Goal: Transaction & Acquisition: Book appointment/travel/reservation

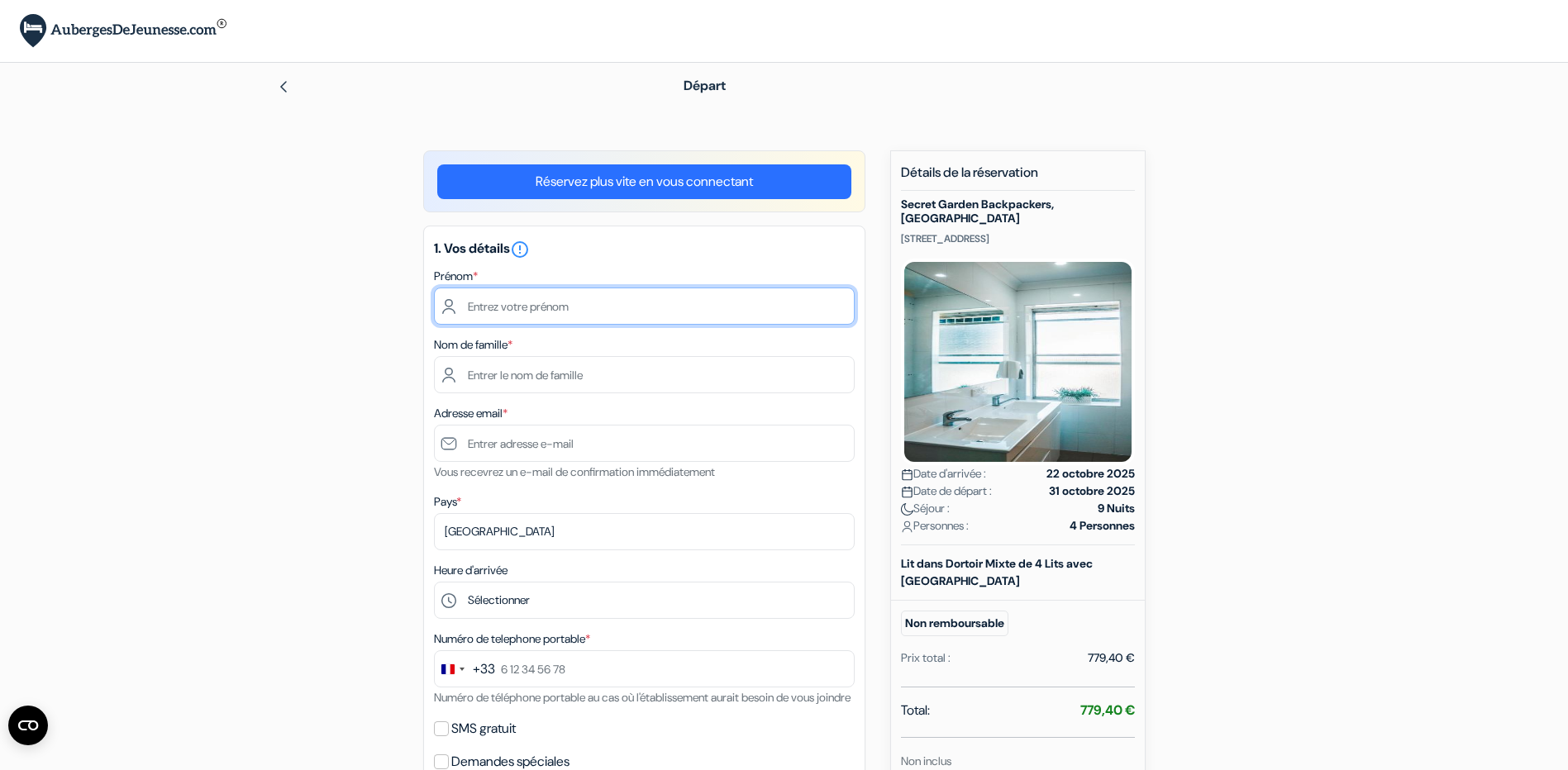
click at [596, 305] on input "text" at bounding box center [644, 305] width 421 height 37
type input "tim"
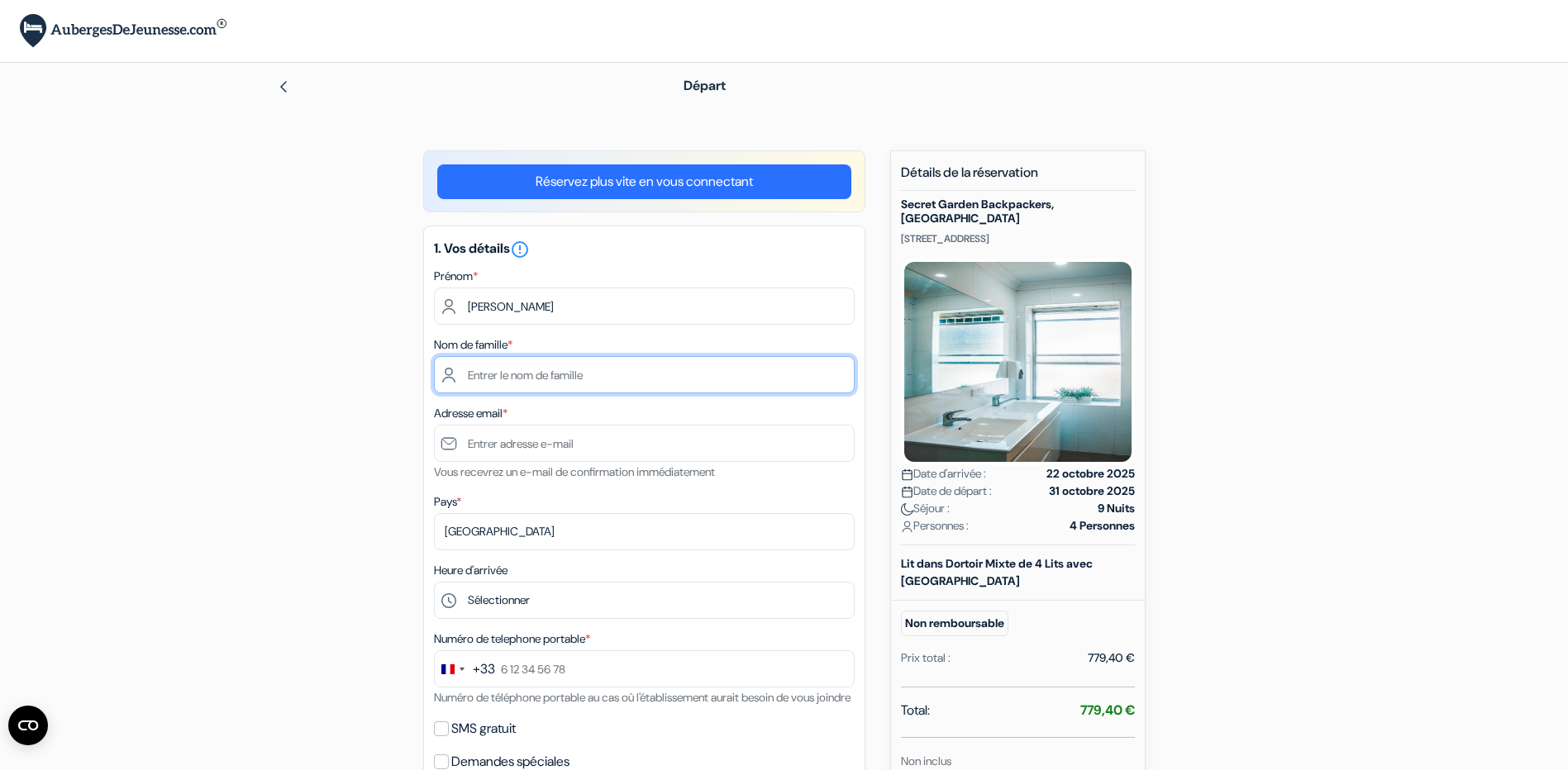
type input "ruytoor"
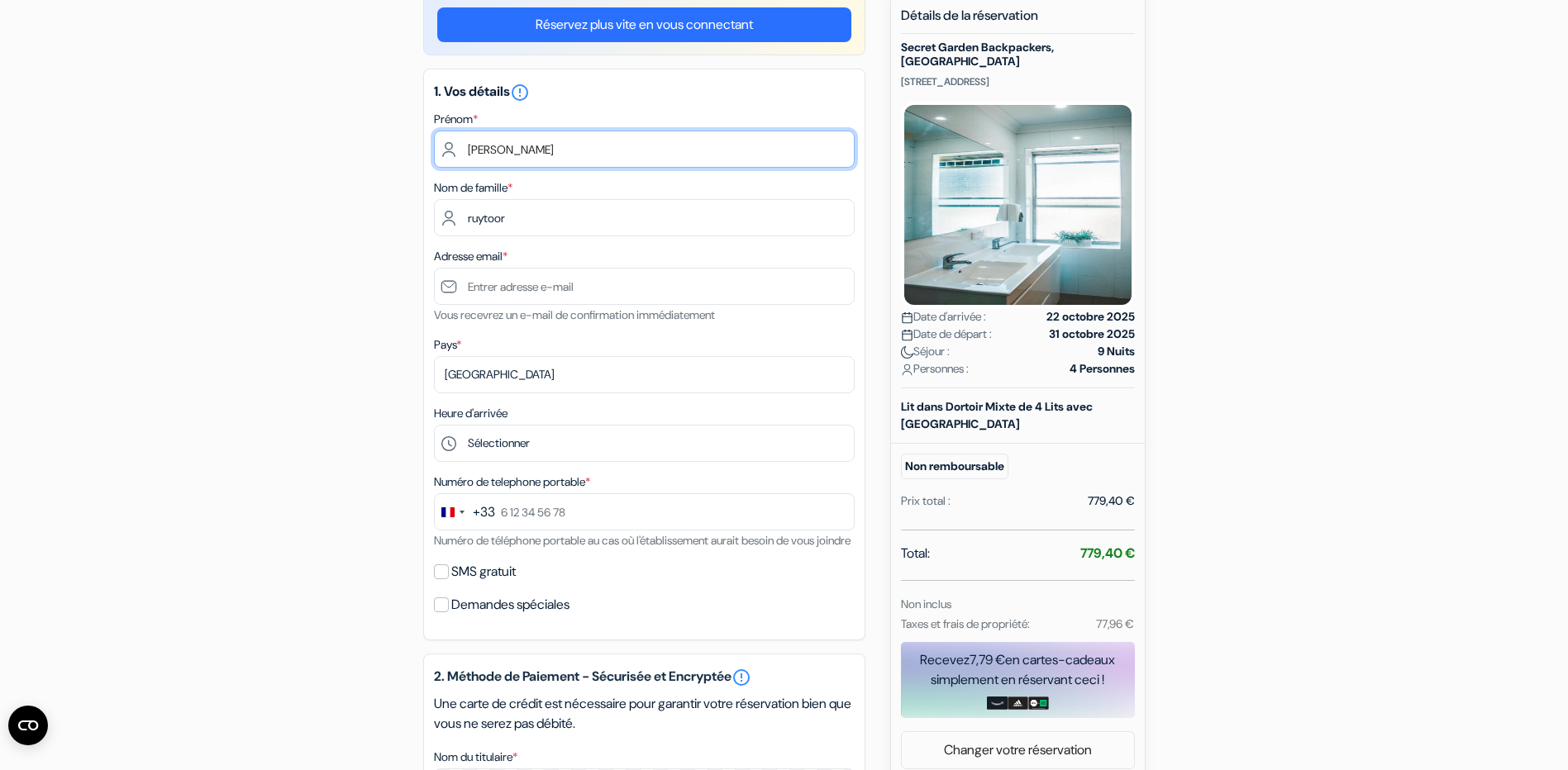
scroll to position [166, 0]
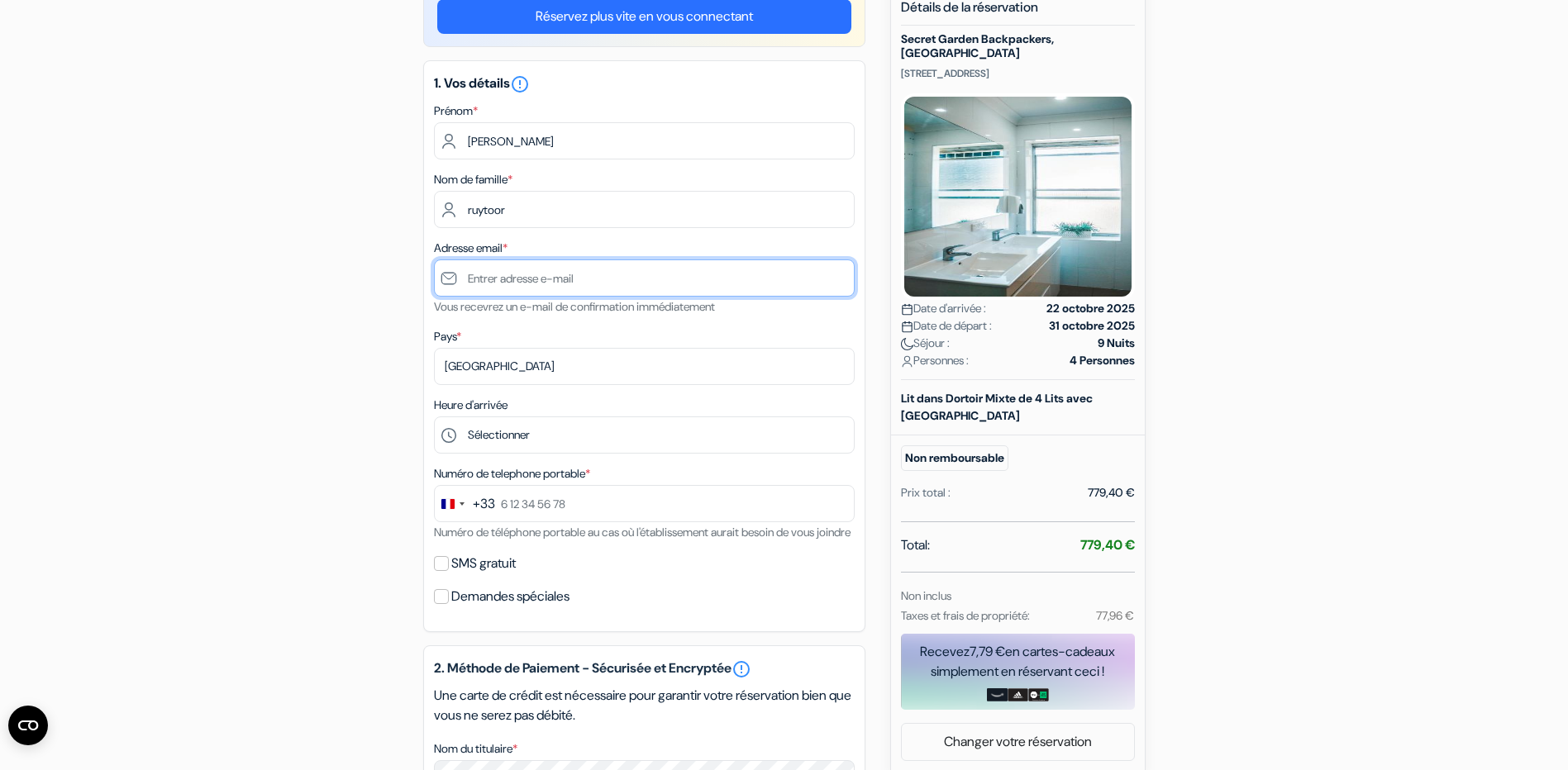
click at [579, 278] on input "text" at bounding box center [644, 278] width 421 height 37
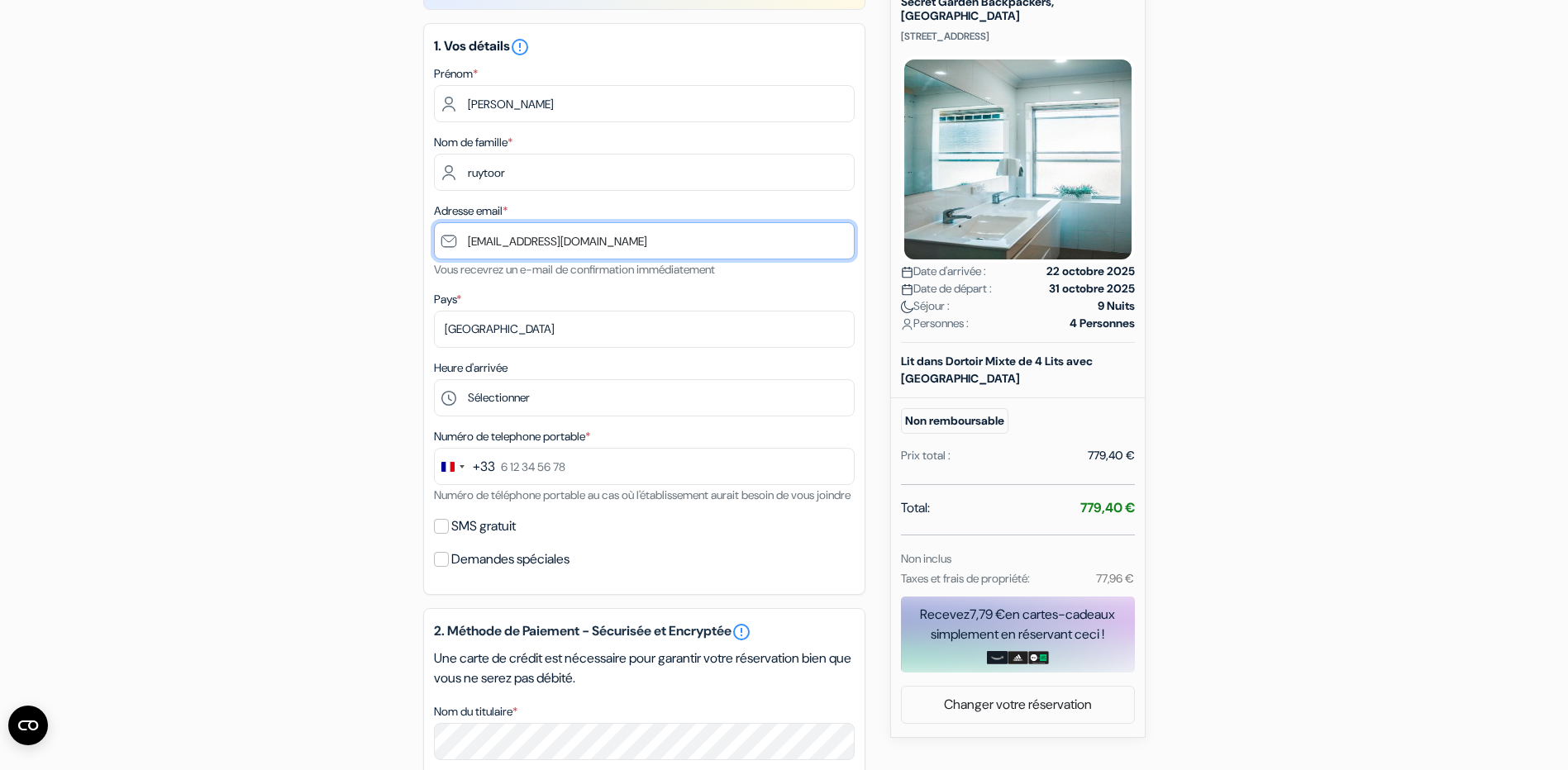
scroll to position [248, 0]
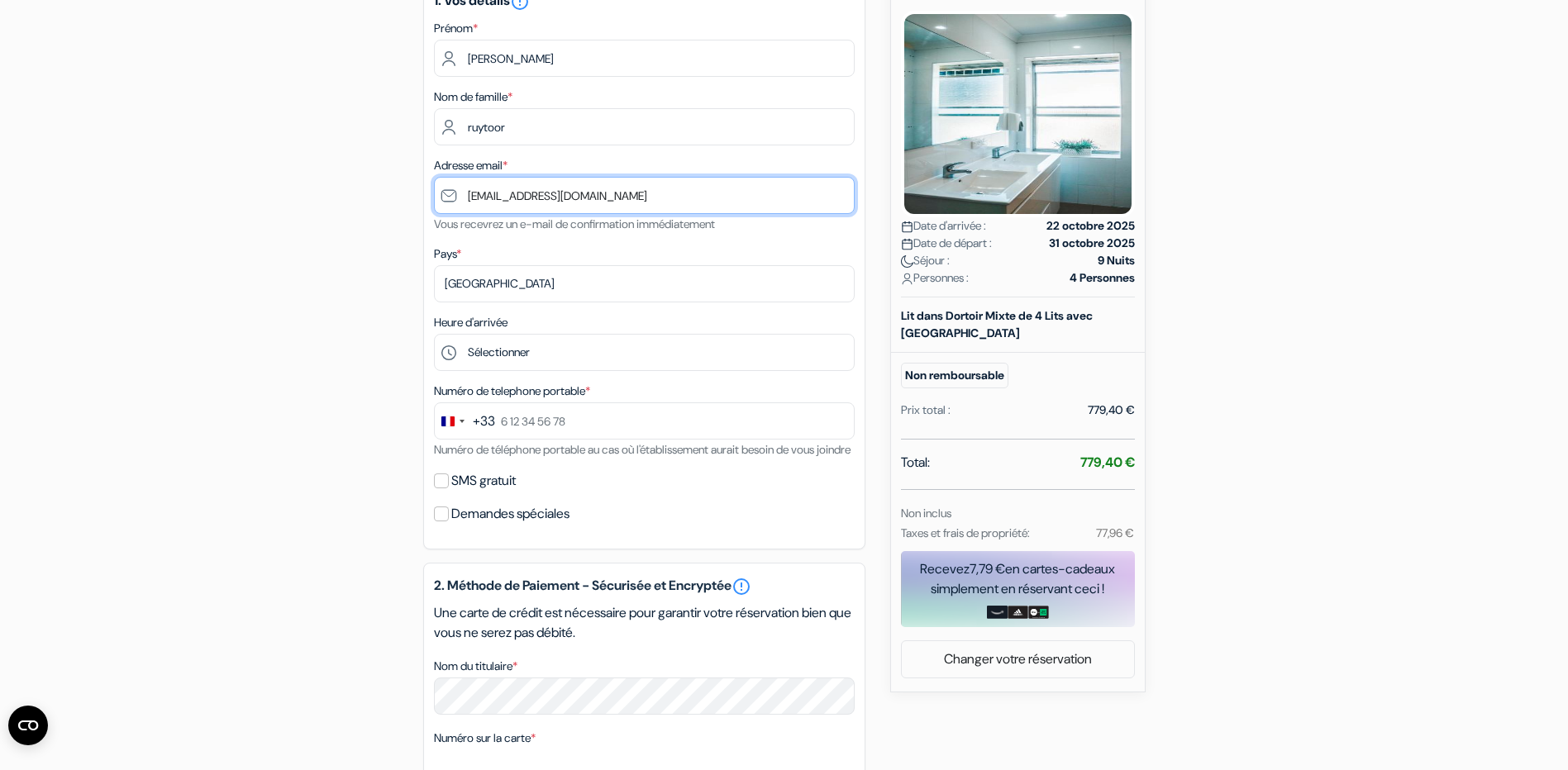
type input "[EMAIL_ADDRESS][DOMAIN_NAME]"
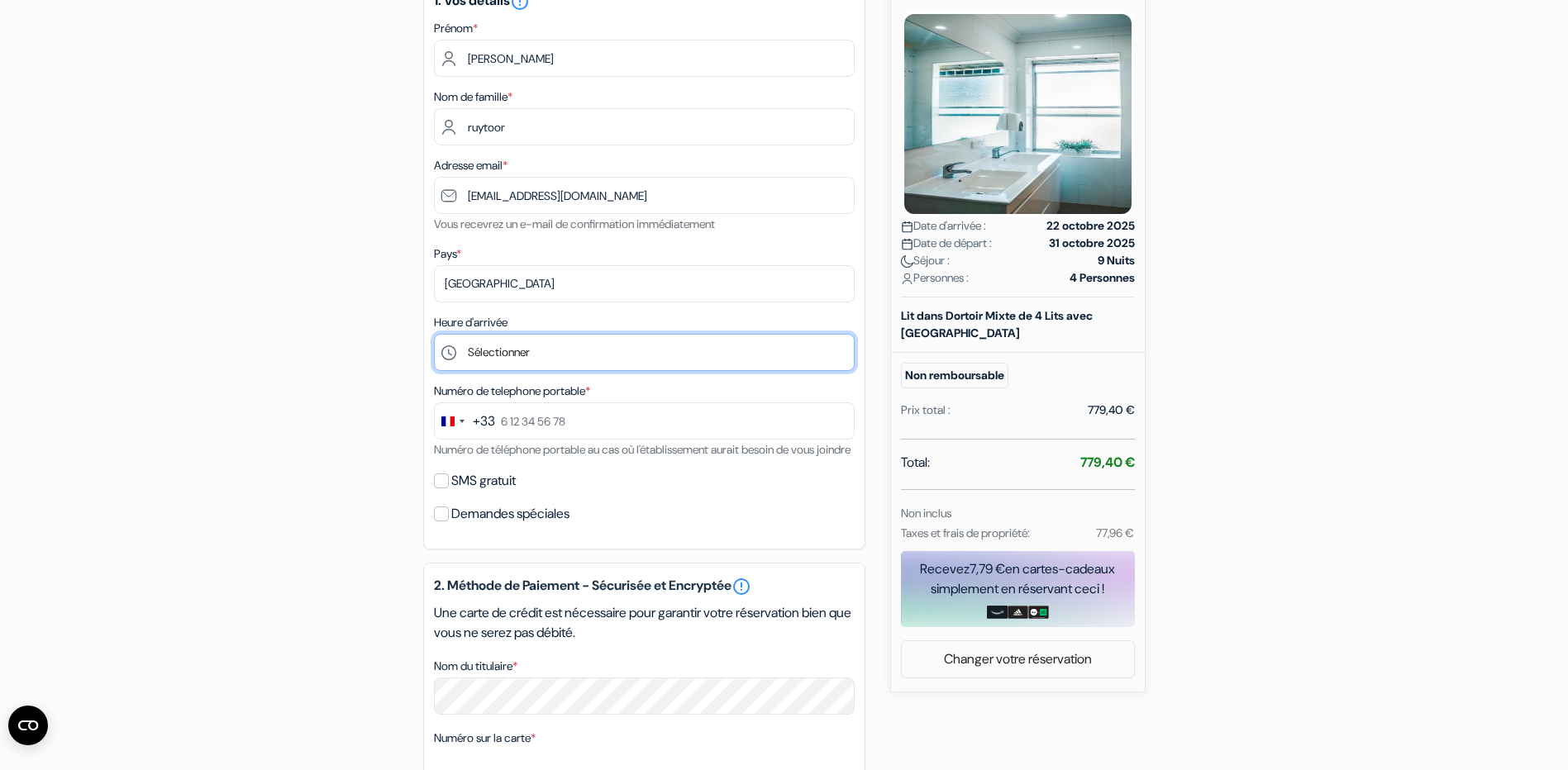
click at [516, 351] on select "Sélectionner 14:00 15:00 16:00 17:00 18:00 19:00 20:00 21:00 22:00 23:00 0:00" at bounding box center [644, 352] width 421 height 37
click at [574, 360] on select "Sélectionner 14:00 15:00 16:00 17:00 18:00 19:00 20:00 21:00 22:00 23:00 0:00" at bounding box center [644, 352] width 421 height 37
drag, startPoint x: 574, startPoint y: 314, endPoint x: 582, endPoint y: 323, distance: 12.0
click at [574, 314] on div "Heure d'arrivée Sélectionner 14:00 15:00 16:00 17:00 18:00 19:00 20:00 21:00 22…" at bounding box center [644, 342] width 421 height 59
click at [587, 369] on select "Sélectionner 14:00 15:00 16:00 17:00 18:00 19:00 20:00 21:00 22:00 23:00 0:00" at bounding box center [644, 352] width 421 height 37
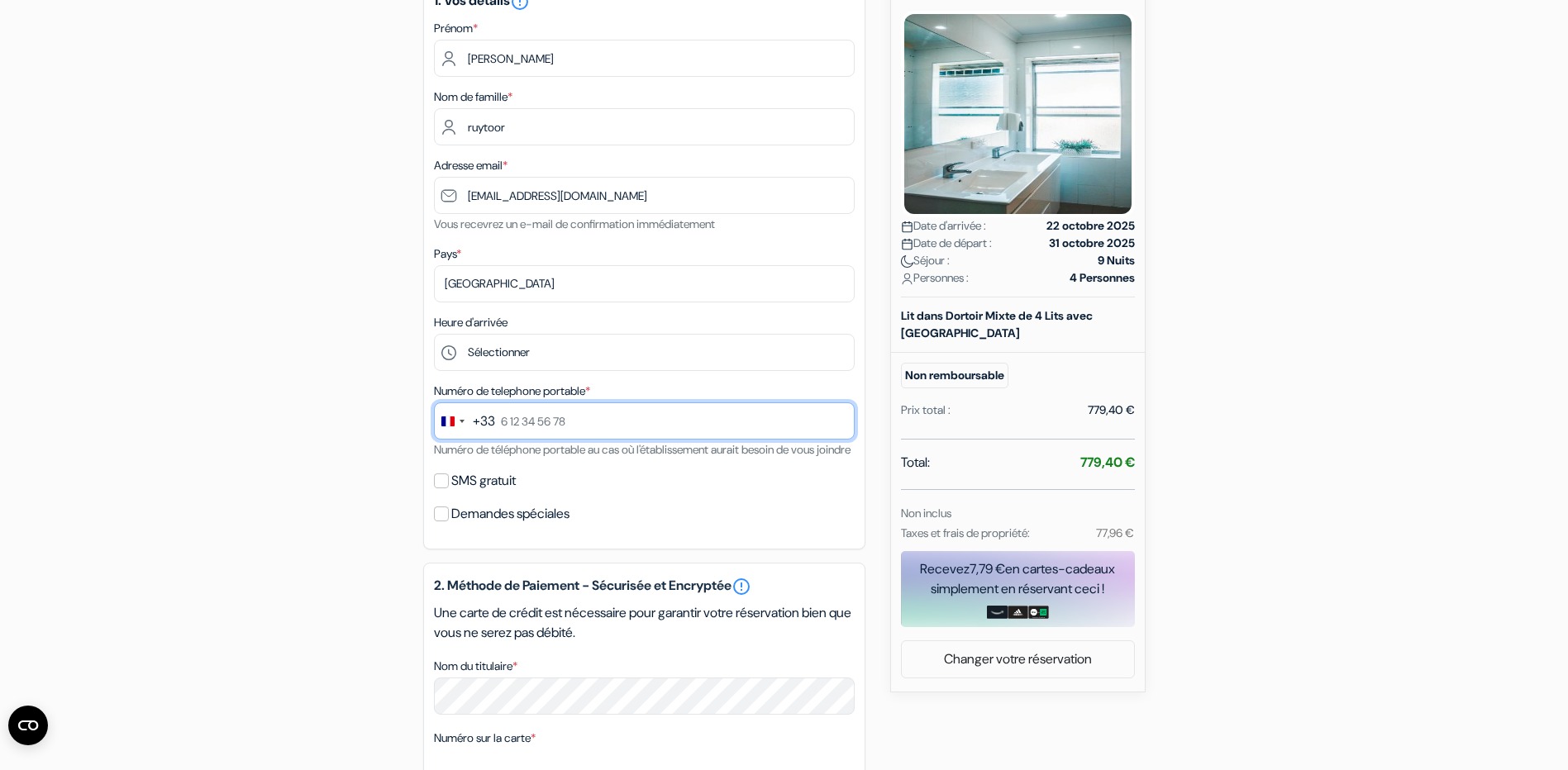
click at [542, 421] on input "text" at bounding box center [644, 421] width 421 height 37
type input "0785793624"
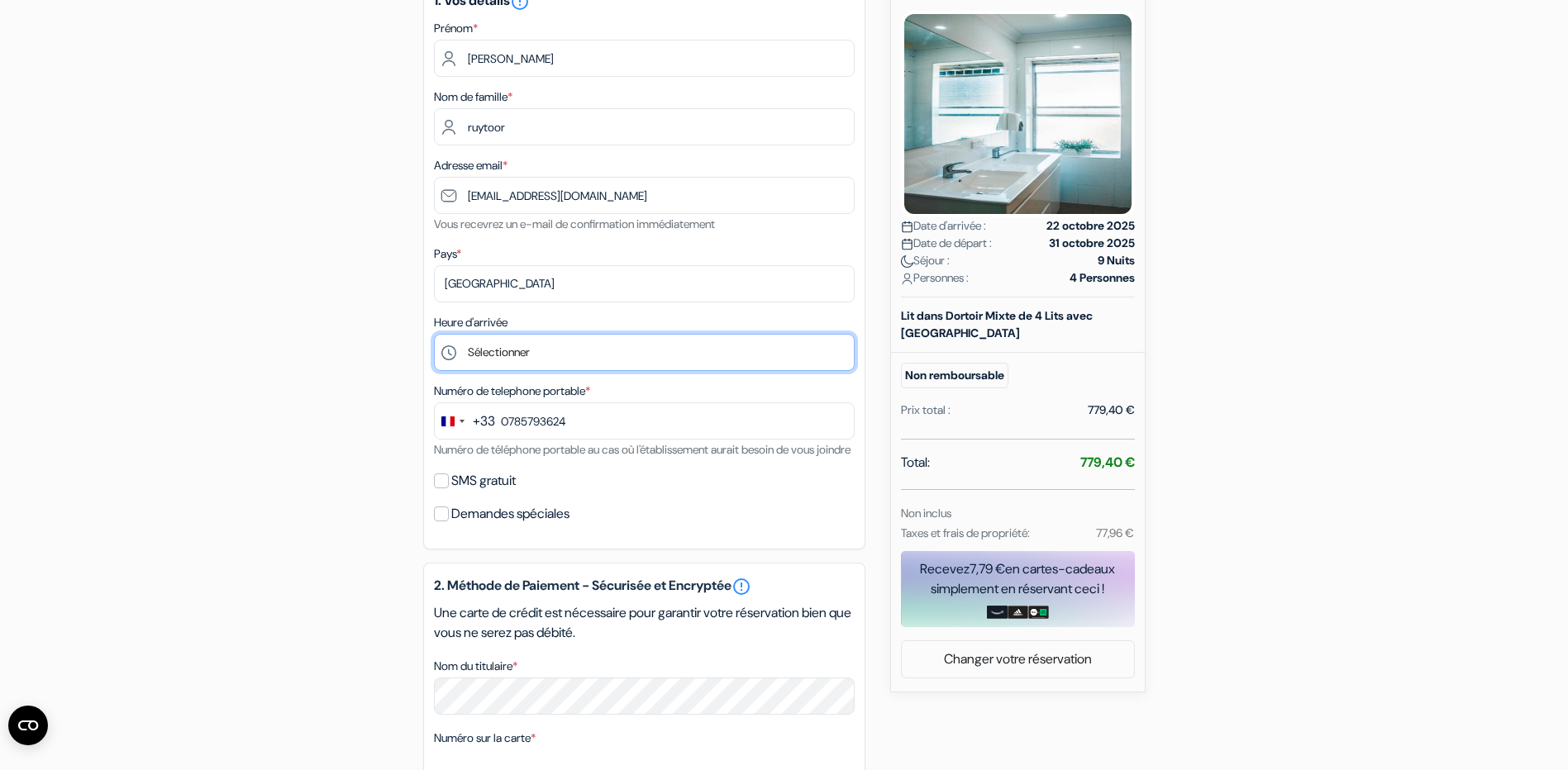
click at [521, 350] on select "Sélectionner 14:00 15:00 16:00 17:00 18:00 19:00 20:00 21:00 22:00 23:00 0:00" at bounding box center [644, 352] width 421 height 37
click at [434, 334] on select "Sélectionner 14:00 15:00 16:00 17:00 18:00 19:00 20:00 21:00 22:00 23:00 0:00" at bounding box center [644, 352] width 421 height 37
click at [503, 354] on select "Sélectionner 14:00 15:00 16:00 17:00 18:00 19:00 20:00 21:00 22:00 23:00 0:00" at bounding box center [644, 352] width 421 height 37
select select "16"
click at [434, 334] on select "Sélectionner 14:00 15:00 16:00 17:00 18:00 19:00 20:00 21:00 22:00 23:00 0:00" at bounding box center [644, 352] width 421 height 37
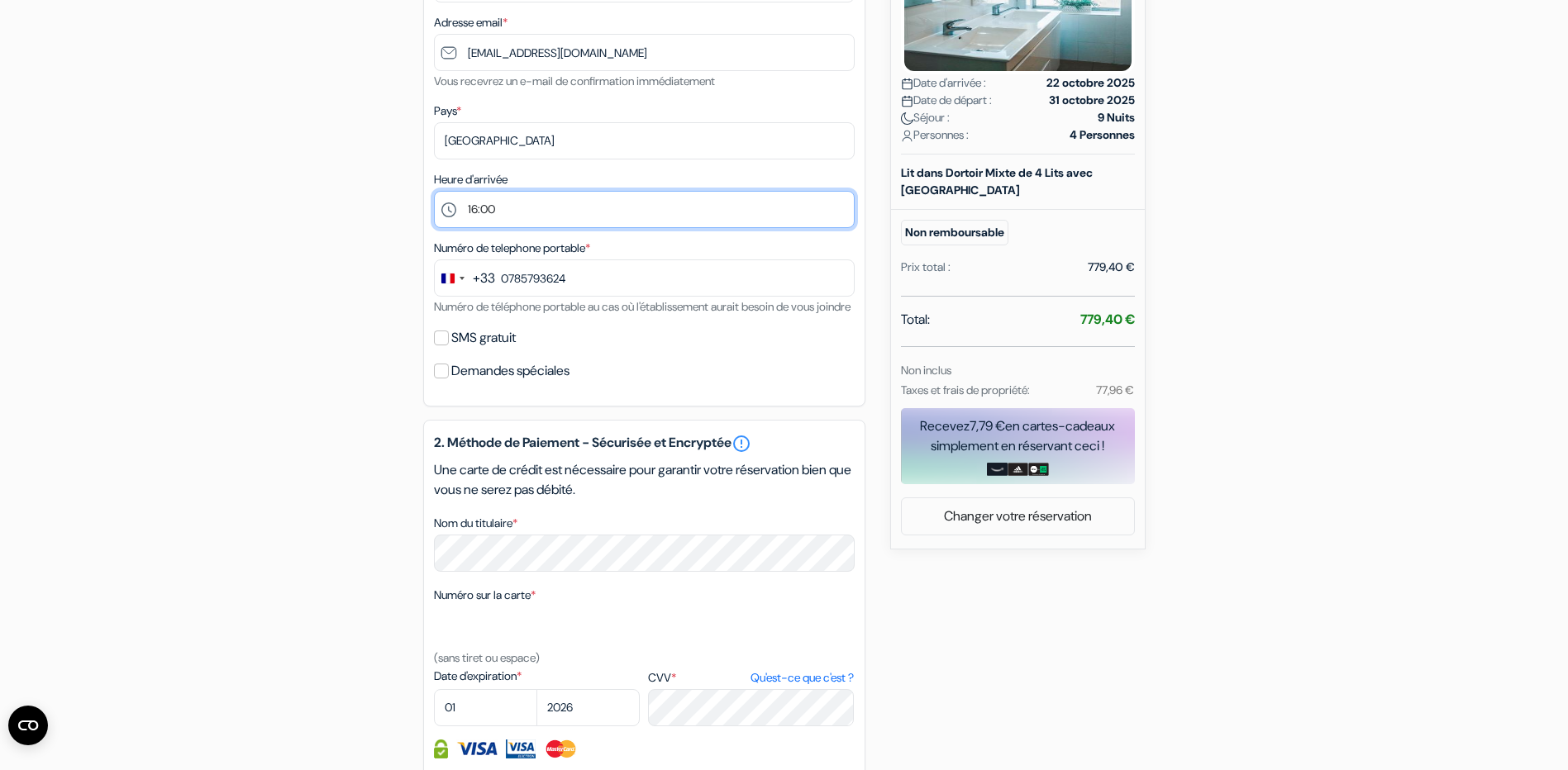
scroll to position [413, 0]
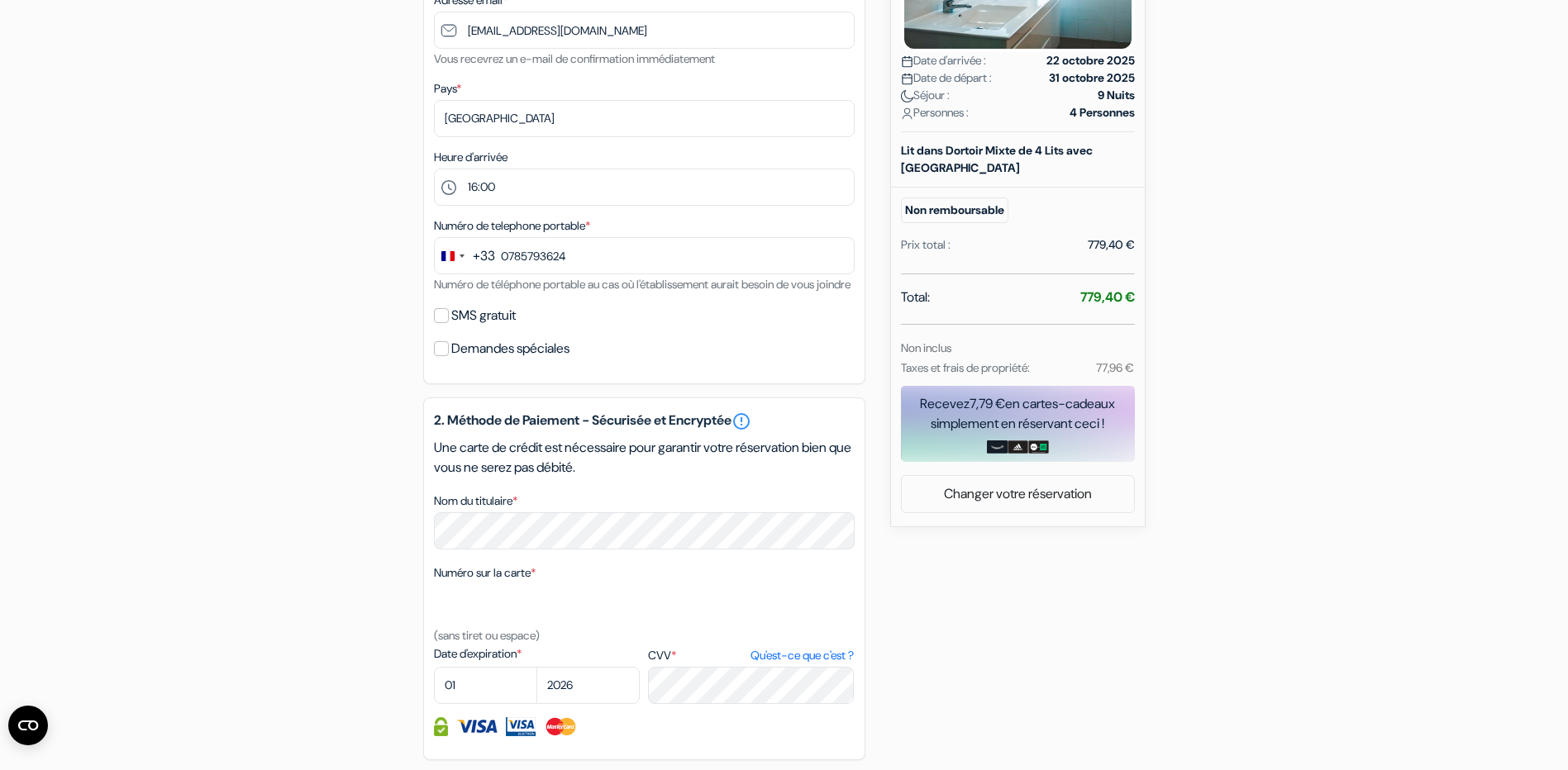
click at [516, 327] on label "SMS gratuit" at bounding box center [483, 315] width 64 height 23
click at [449, 323] on input "SMS gratuit" at bounding box center [441, 315] width 15 height 15
checkbox input "true"
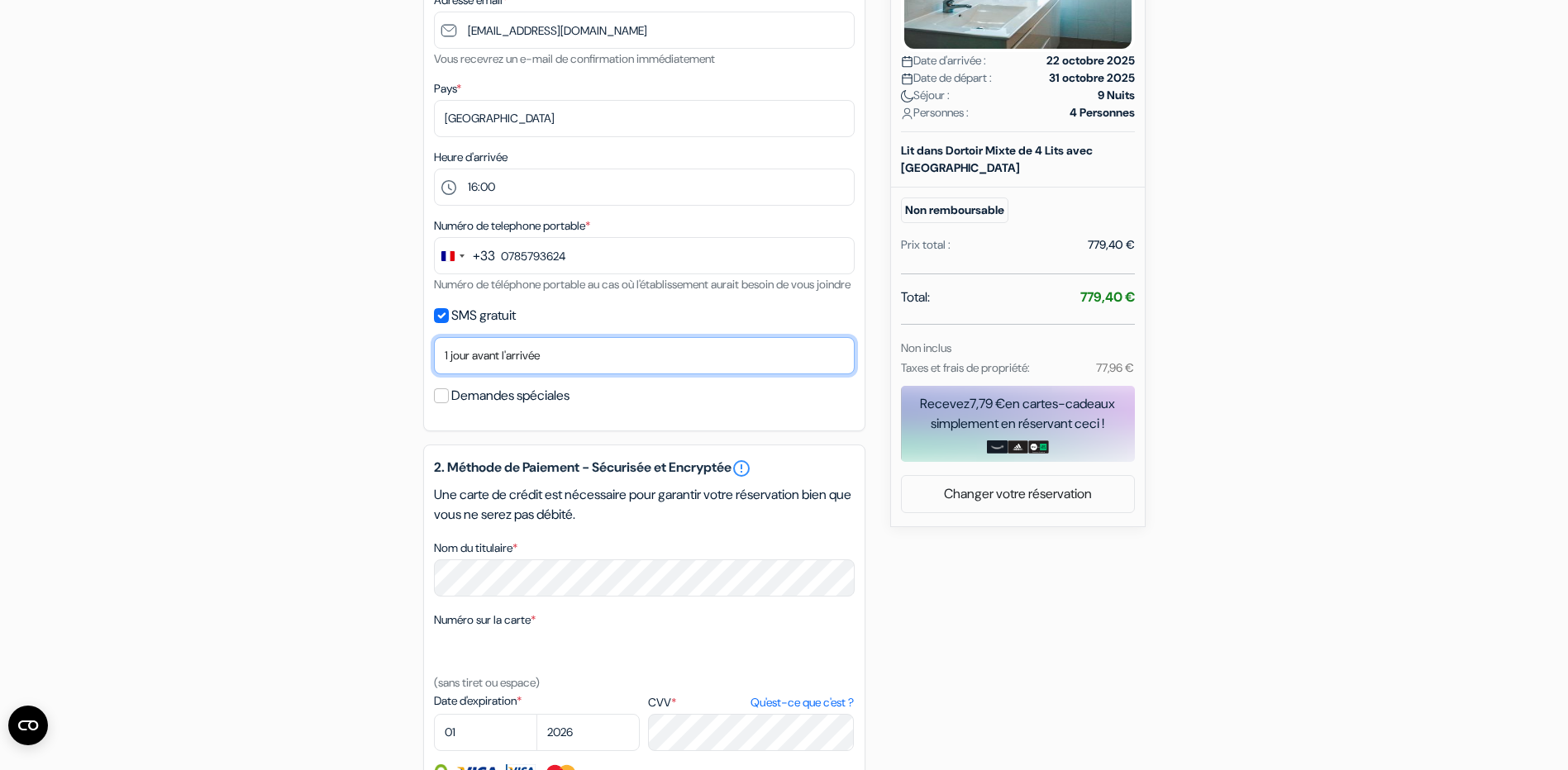
click at [520, 374] on select "Non merci Maintenant Le jour de votre arrivée 1 jour avant l'arrivée 2 jours av…" at bounding box center [644, 356] width 421 height 37
select select "now"
click at [434, 357] on select "Non merci Maintenant Le jour de votre arrivée 1 jour avant l'arrivée 2 jours av…" at bounding box center [644, 356] width 421 height 37
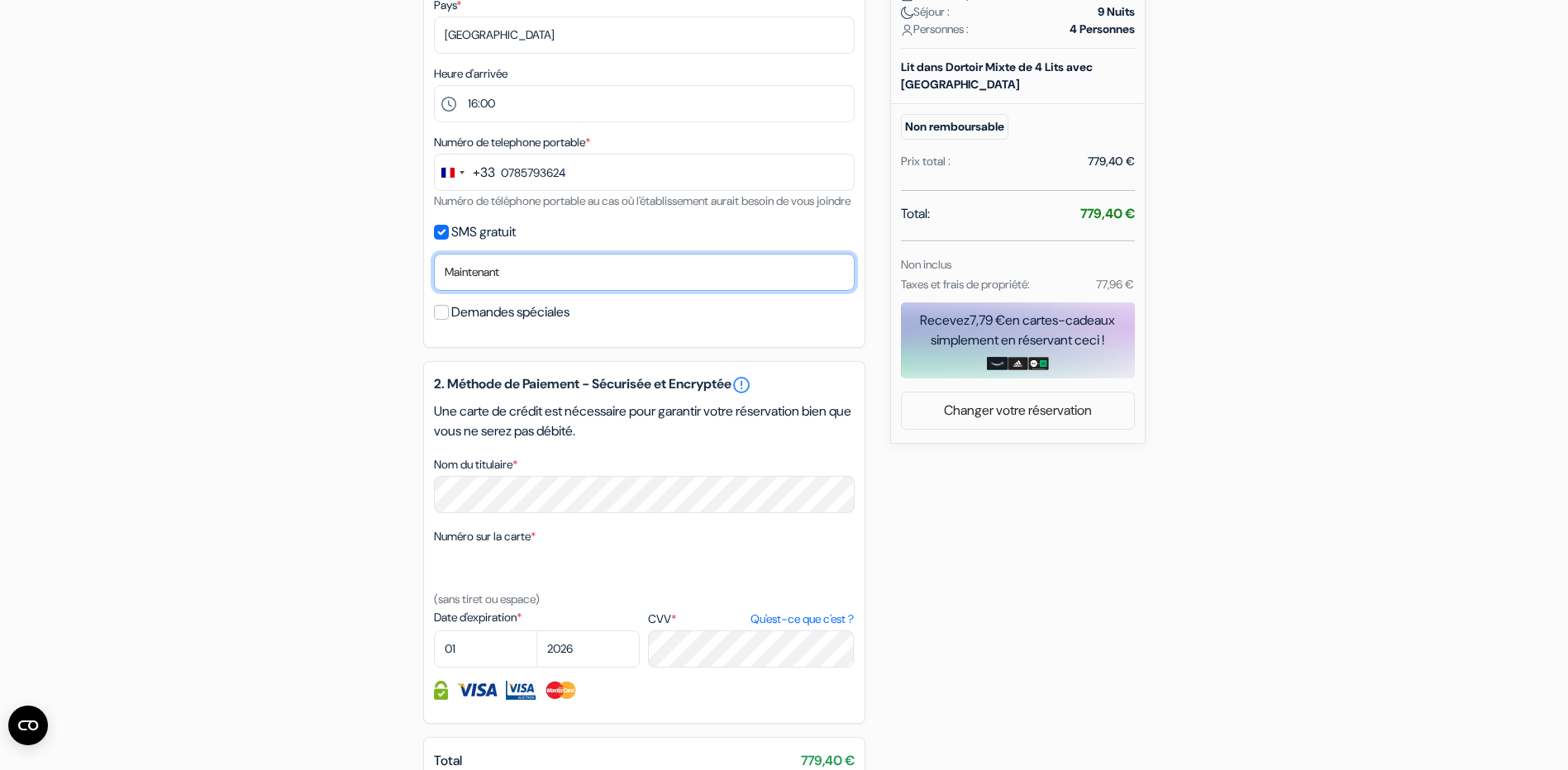
scroll to position [578, 0]
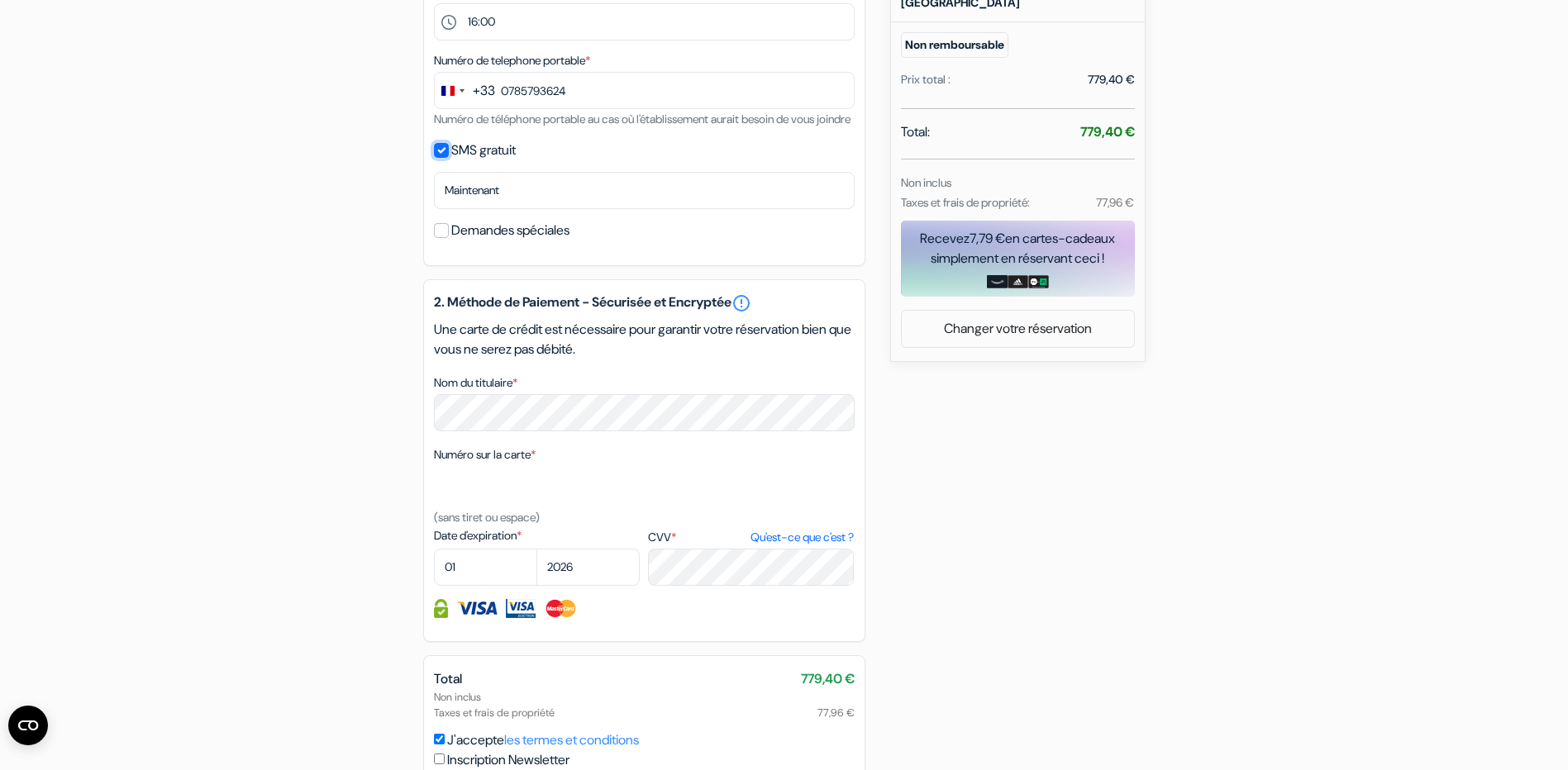
click at [442, 158] on input "SMS gratuit" at bounding box center [441, 150] width 15 height 15
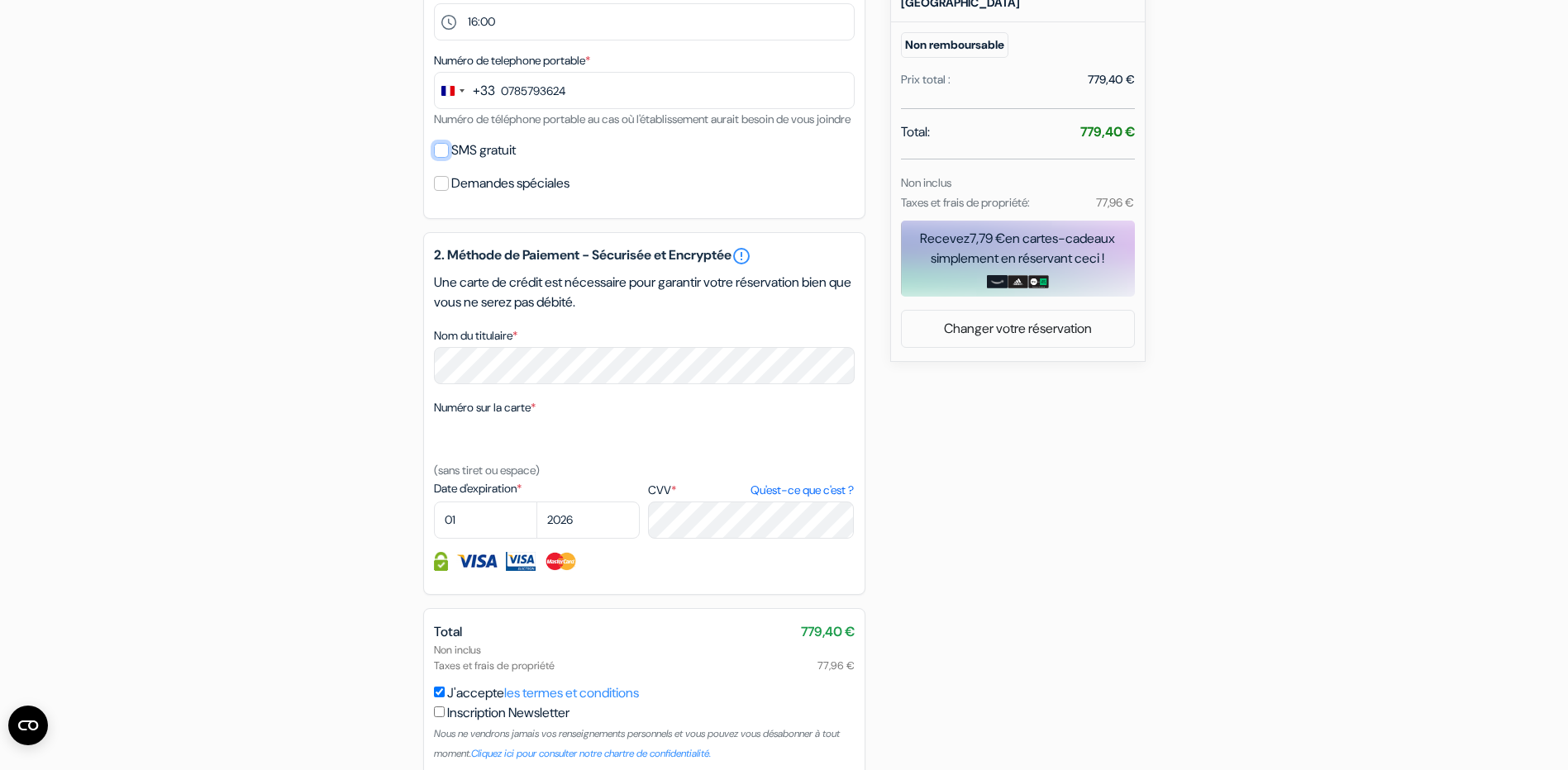
click at [442, 158] on input "SMS gratuit" at bounding box center [441, 150] width 15 height 15
checkbox input "true"
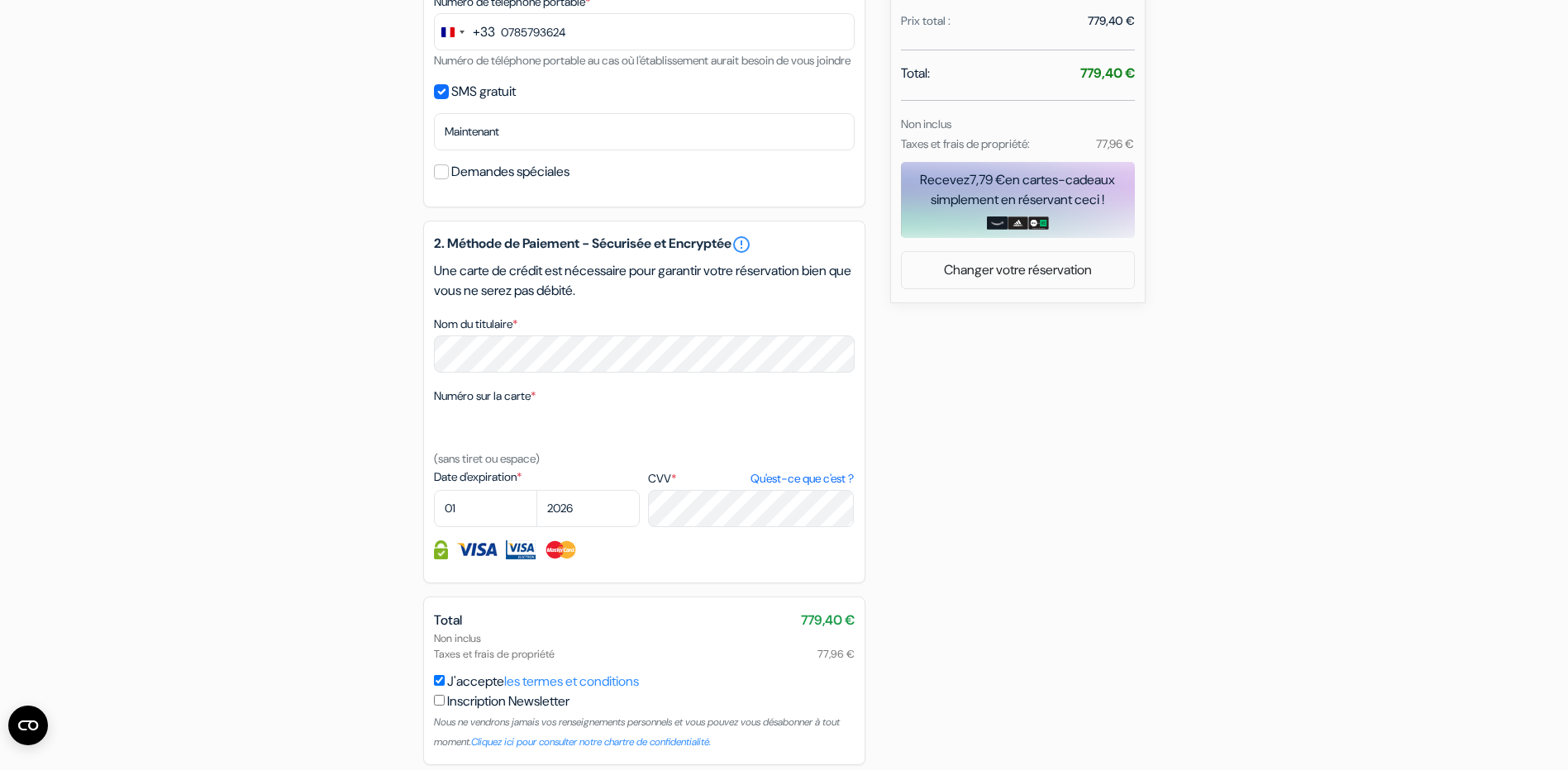
scroll to position [640, 0]
click at [732, 342] on div "Nom du titulaire *" at bounding box center [644, 340] width 421 height 59
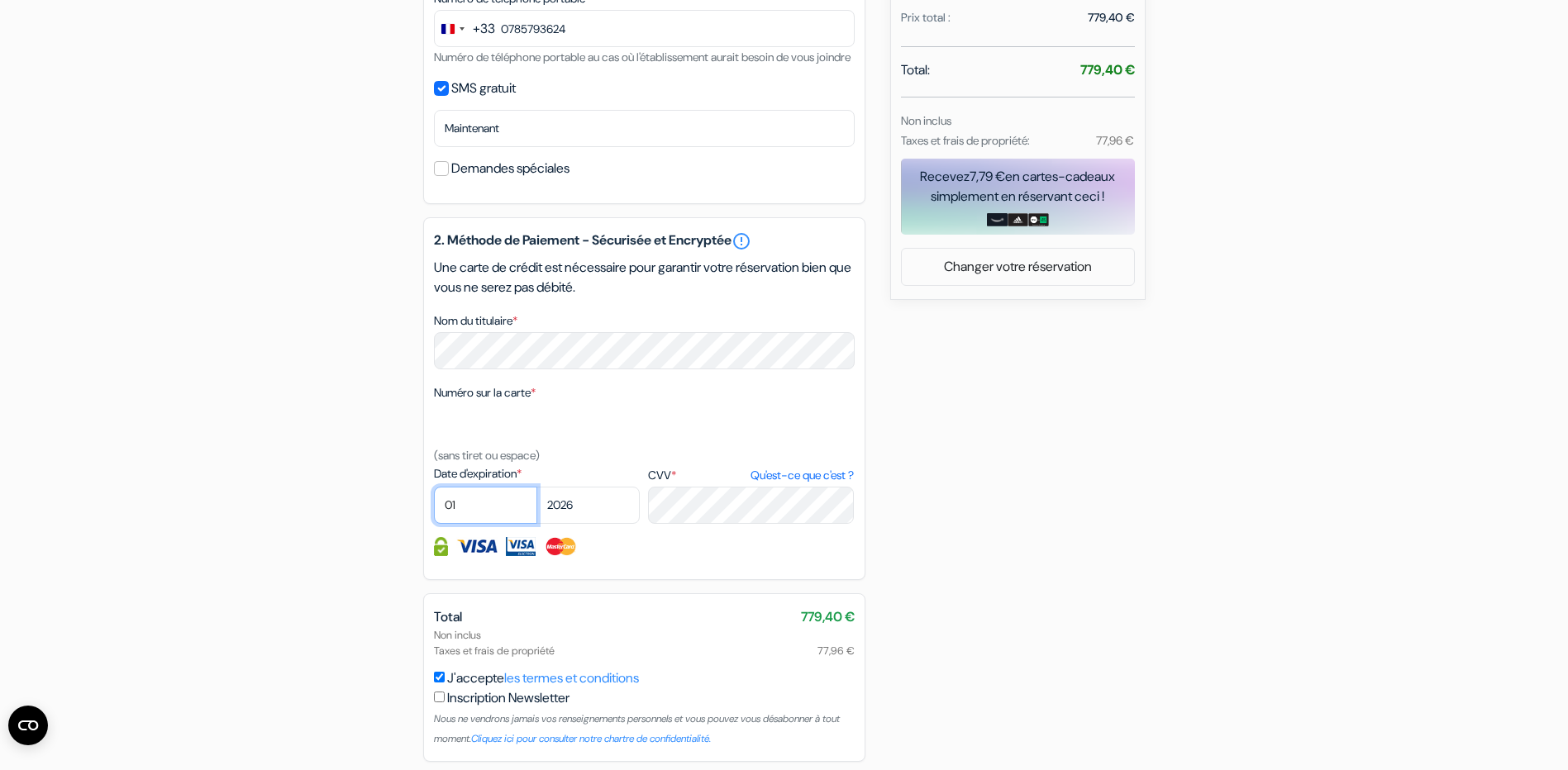
click at [485, 509] on select "01 02 03 04 05 06 07 08 09 10 11 12" at bounding box center [485, 505] width 103 height 37
select select "11"
click at [434, 507] on select "01 02 03 04 05 06 07 08 09 10 11 12" at bounding box center [485, 505] width 103 height 37
click at [589, 524] on select "2025 2026 2027 2028 2029 2030 2031 2032 2033 2034 2035 2036 2037 2038 2039 2040…" at bounding box center [587, 505] width 103 height 37
select select "2025"
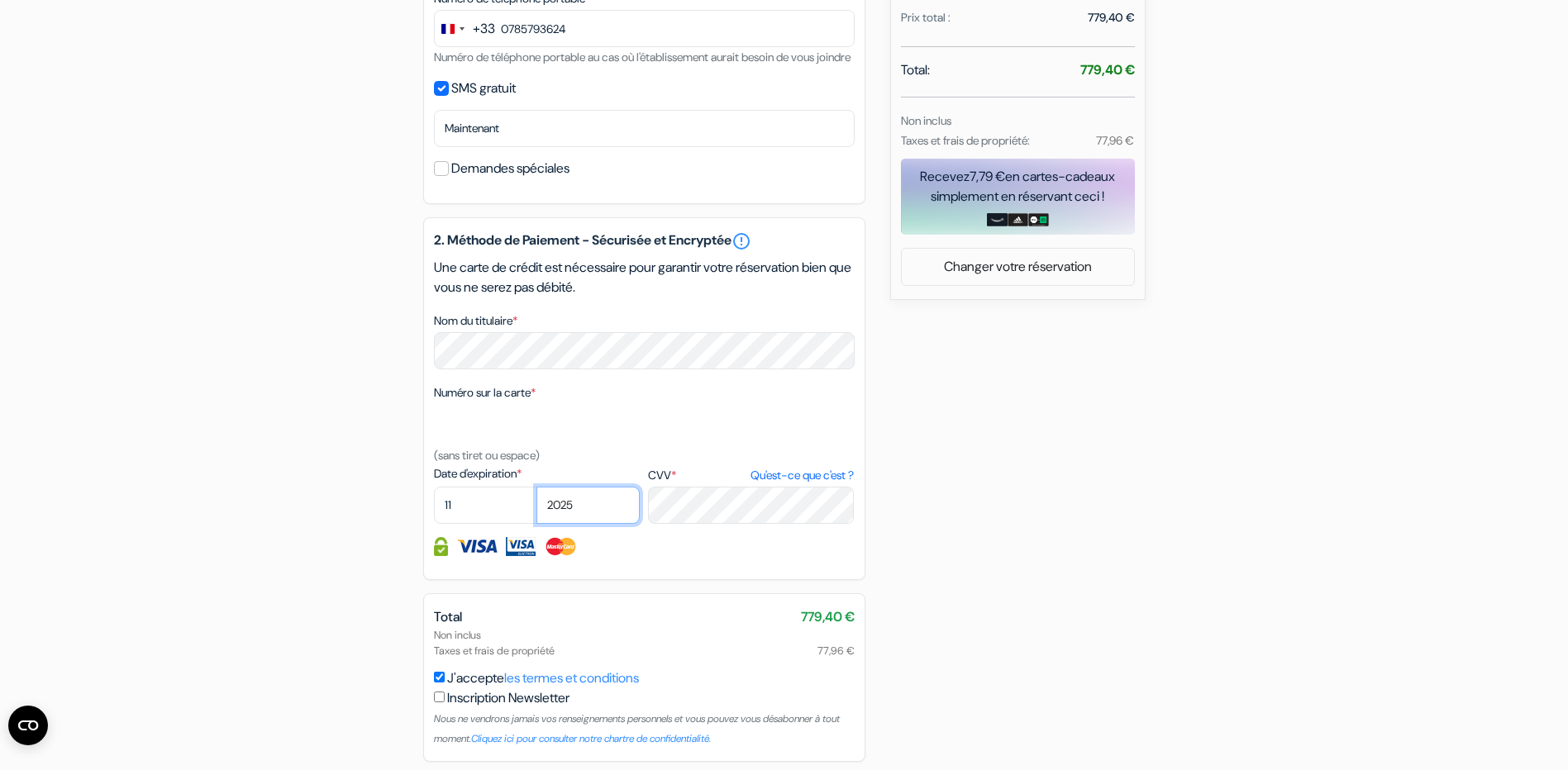
click at [536, 507] on select "2025 2026 2027 2028 2029 2030 2031 2032 2033 2034 2035 2036 2037 2038 2039 2040…" at bounding box center [587, 505] width 103 height 37
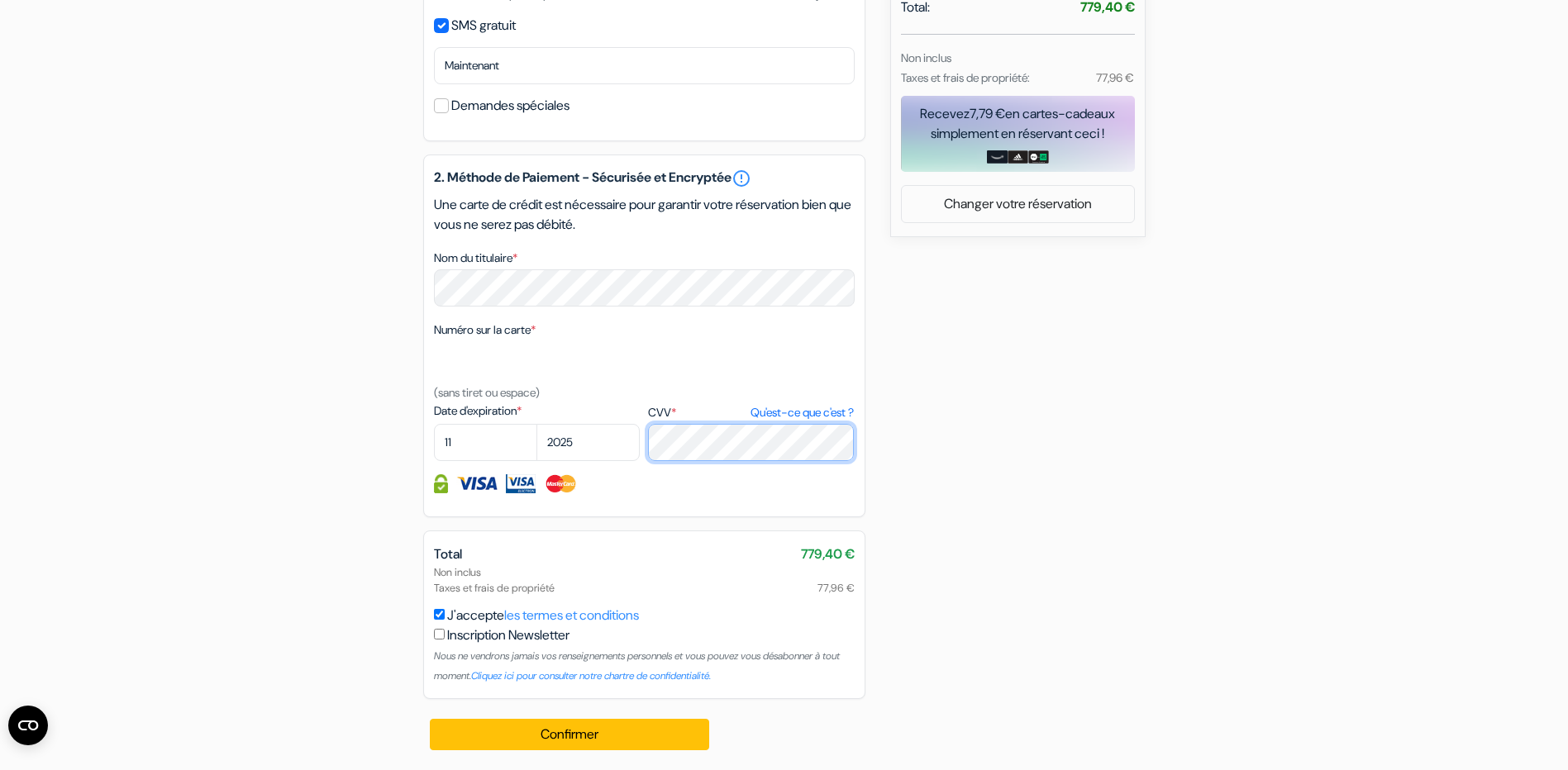
scroll to position [723, 0]
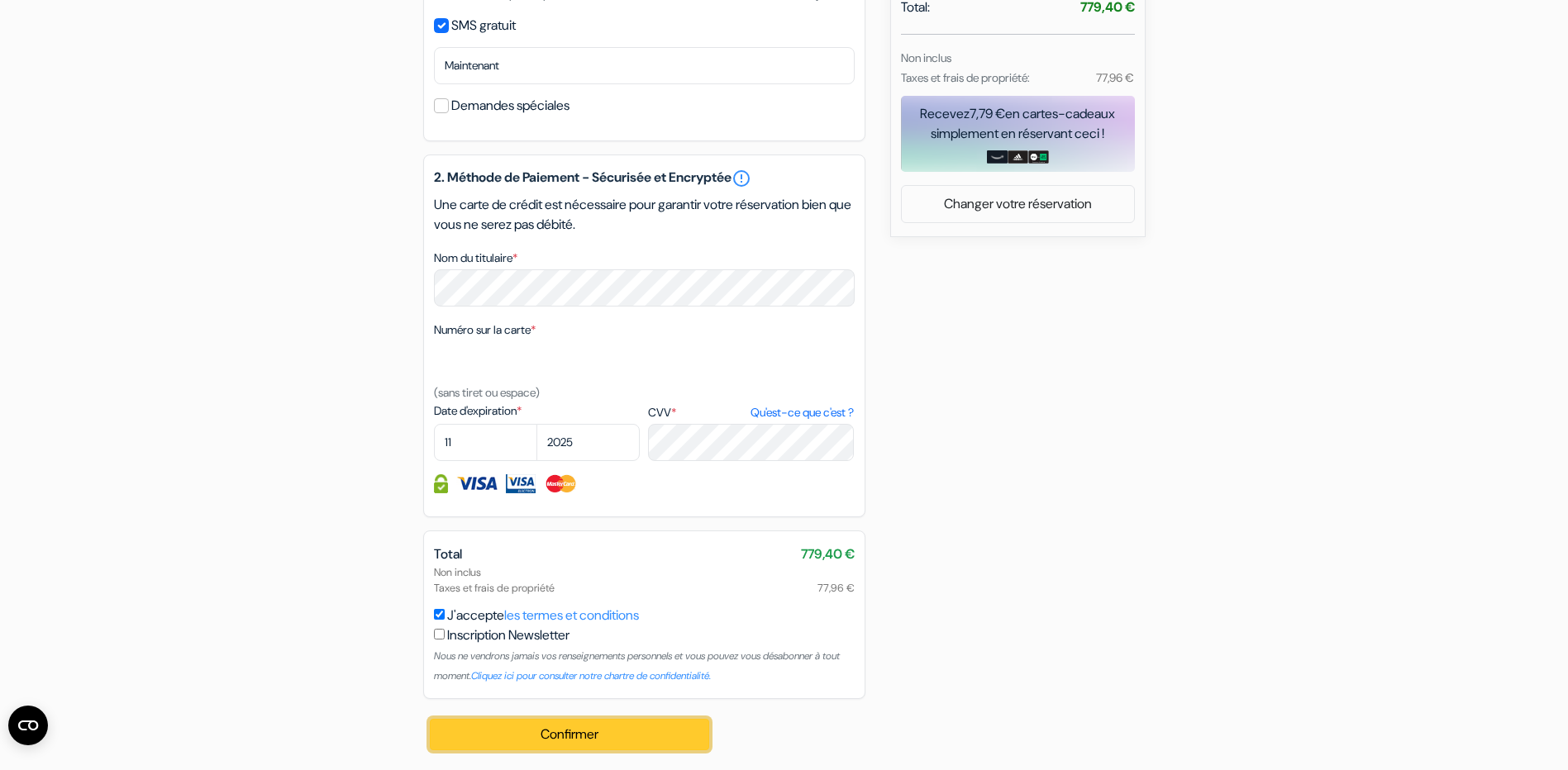
click at [610, 726] on button "Confirmer Loading..." at bounding box center [570, 734] width 280 height 31
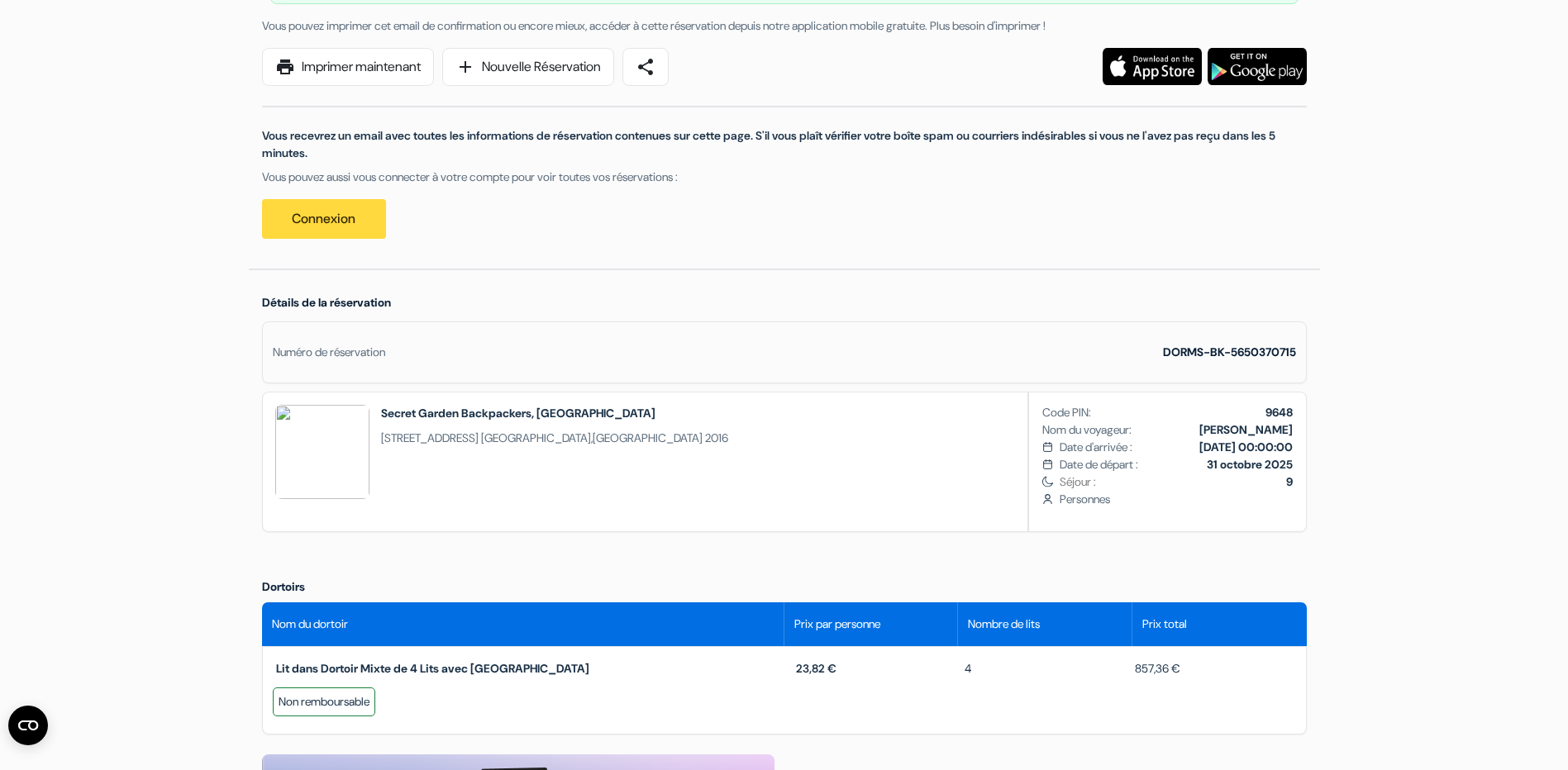
scroll to position [248, 0]
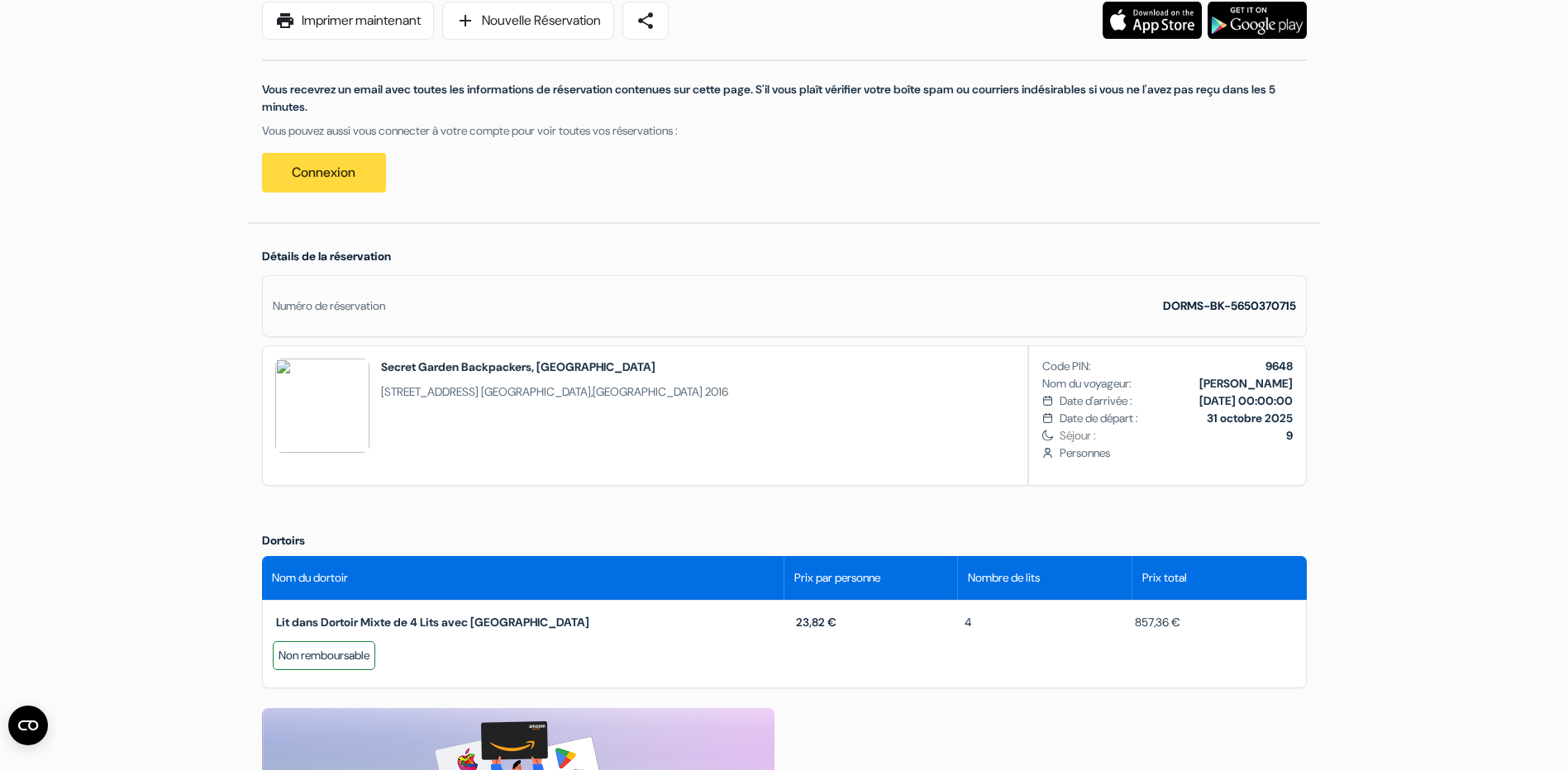
drag, startPoint x: 285, startPoint y: 367, endPoint x: 333, endPoint y: 368, distance: 48.0
click at [303, 368] on img at bounding box center [322, 405] width 94 height 94
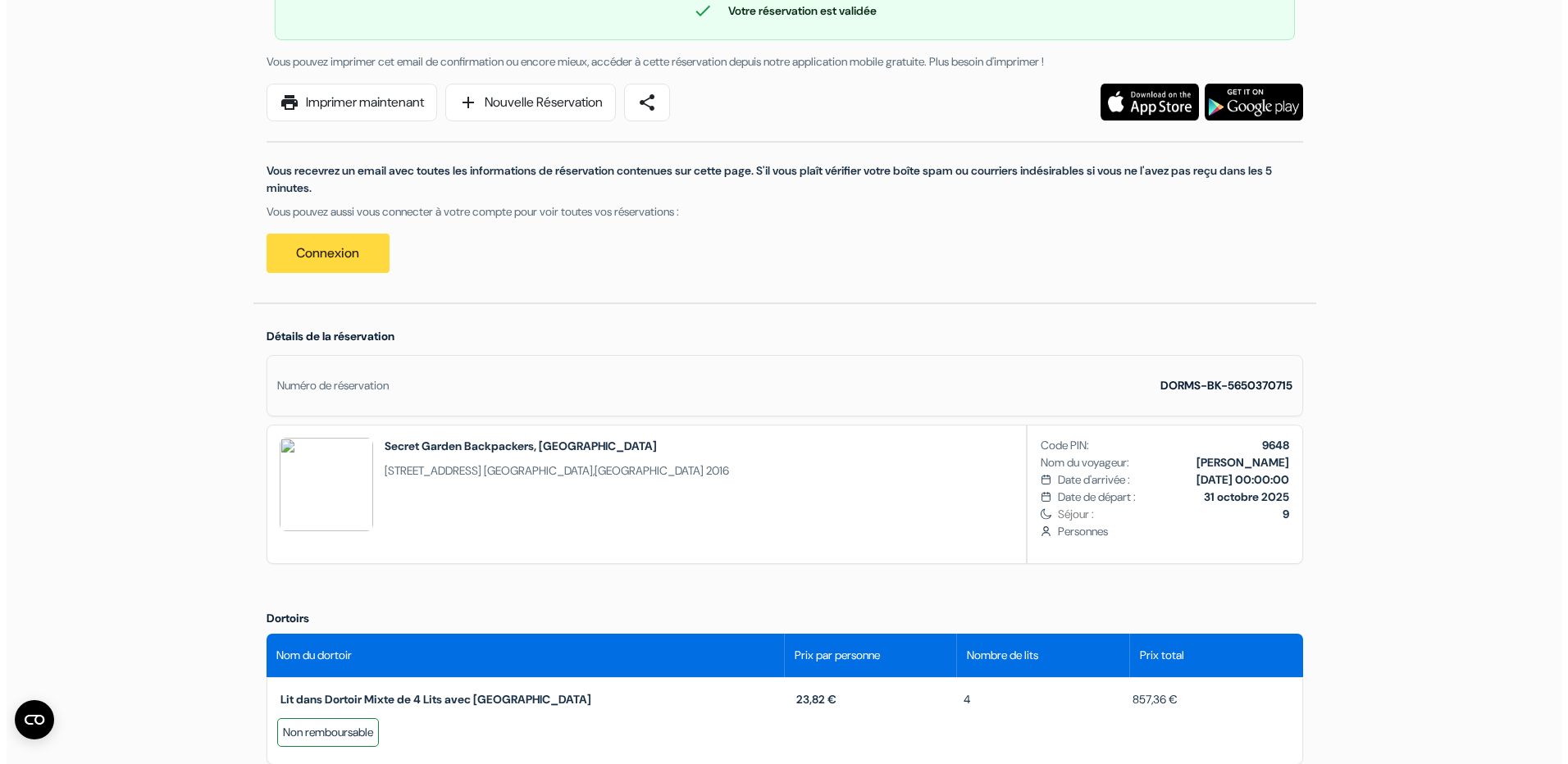
scroll to position [0, 0]
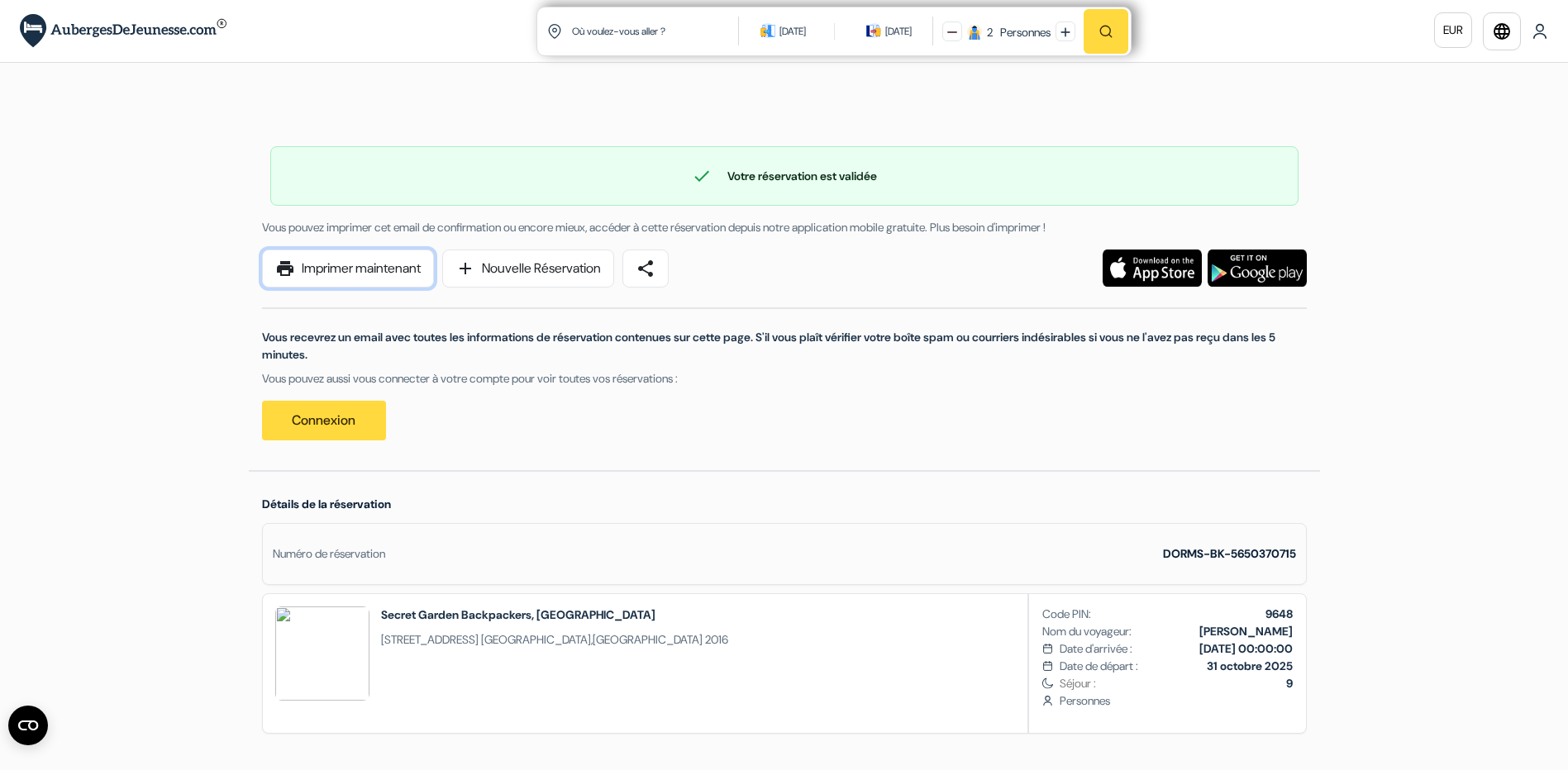
drag, startPoint x: 409, startPoint y: 278, endPoint x: 215, endPoint y: 678, distance: 444.6
click at [409, 278] on link "print Imprimer maintenant" at bounding box center [348, 269] width 172 height 38
click at [655, 265] on span "share" at bounding box center [646, 269] width 20 height 20
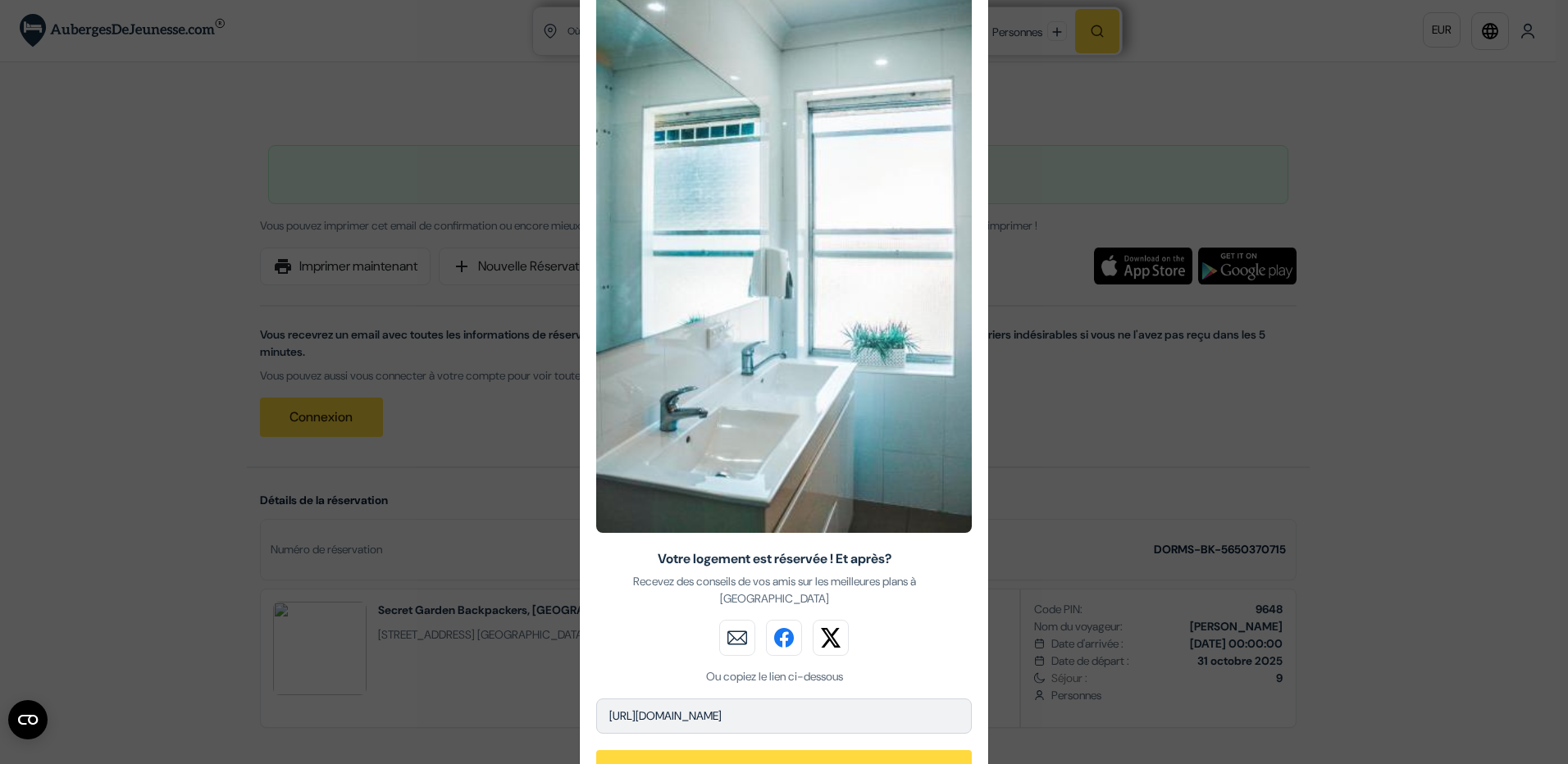
scroll to position [168, 0]
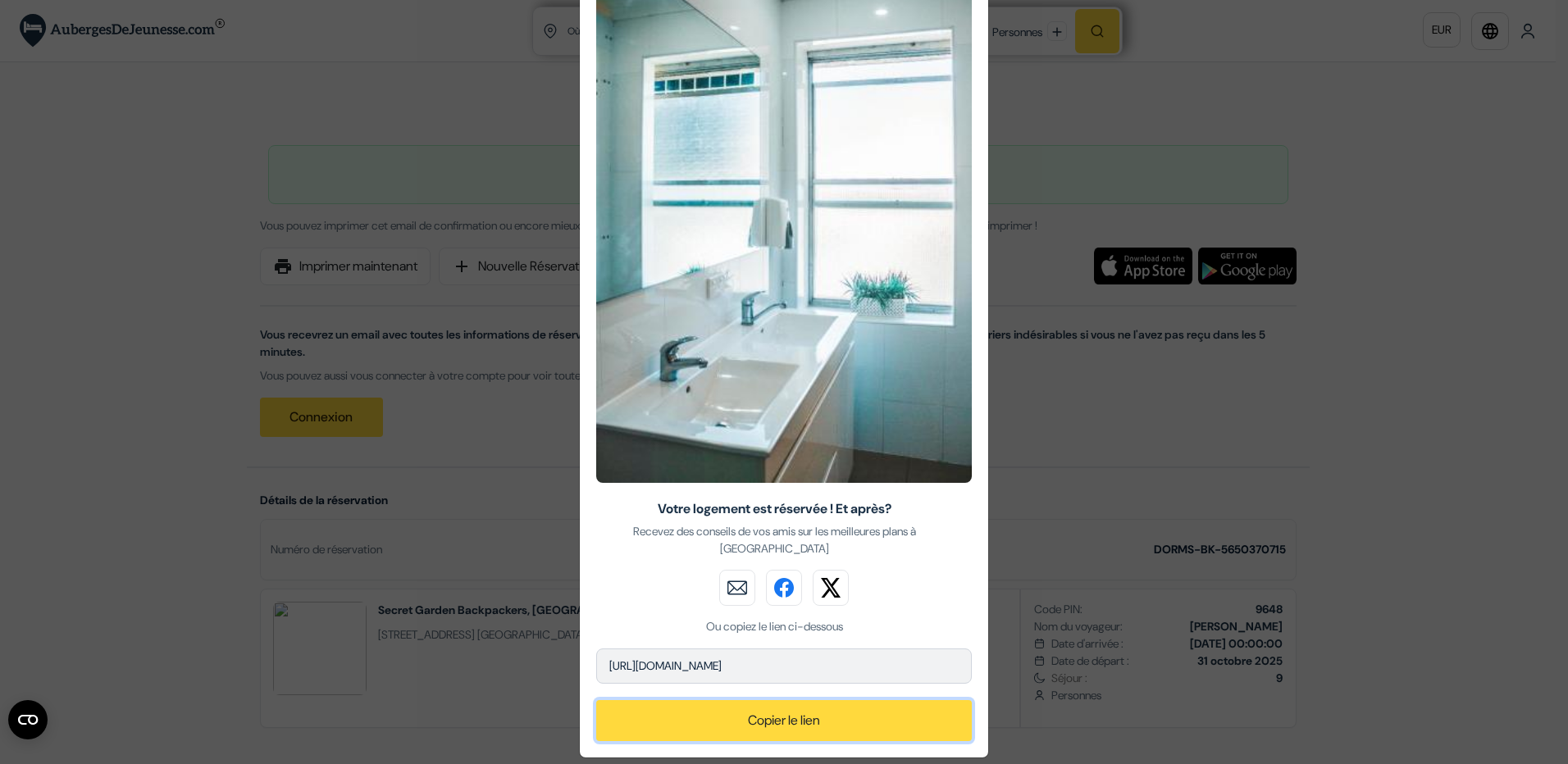
click at [803, 700] on button "Copier le lien" at bounding box center [784, 720] width 376 height 41
click at [844, 700] on button "Copier le lien" at bounding box center [784, 720] width 376 height 41
click at [705, 649] on p "[URL][DOMAIN_NAME]" at bounding box center [784, 666] width 376 height 35
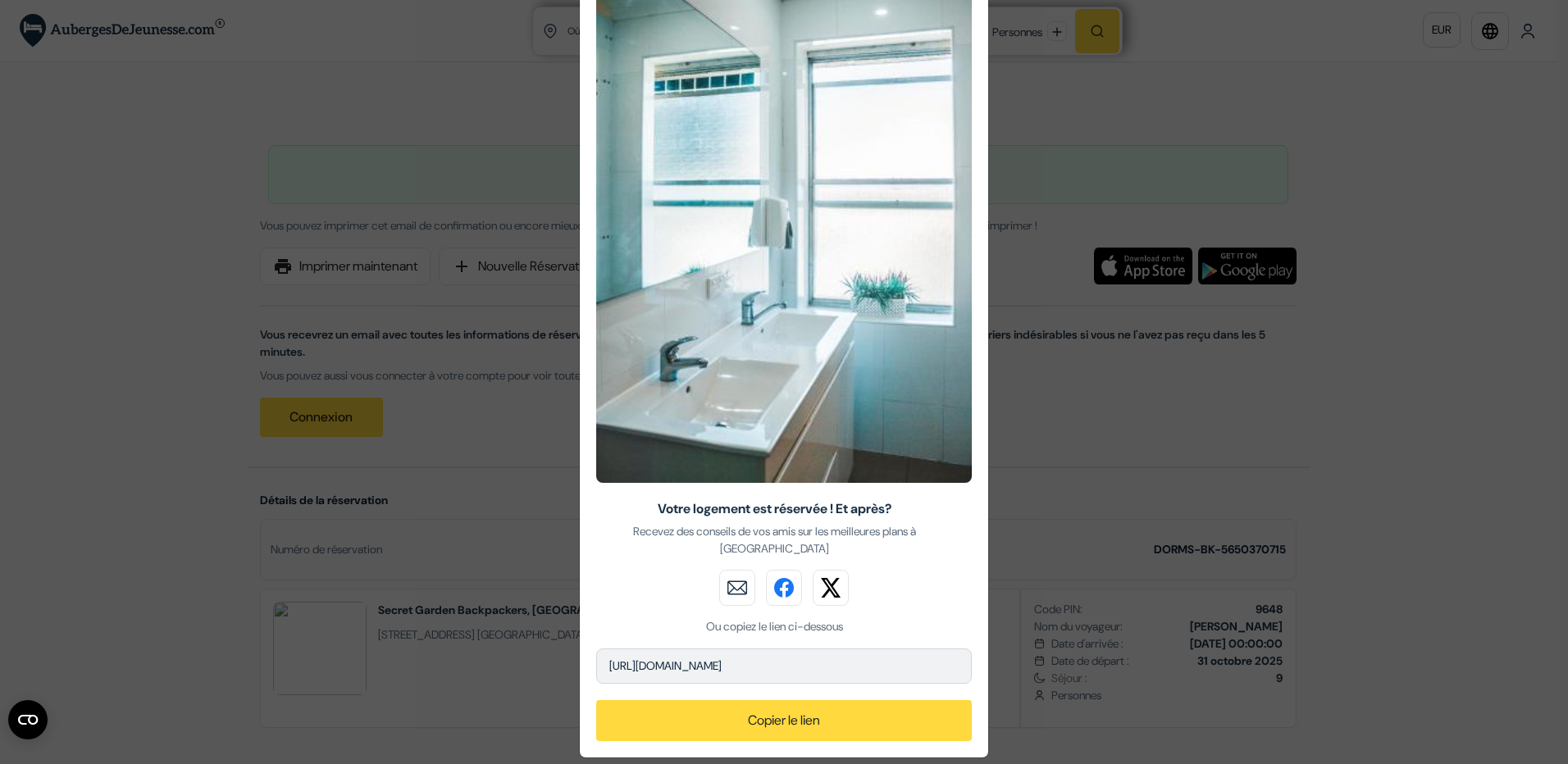
copy body "lorem://ips.dolorsitametconsec.adi/Elitseddo/Eiusmo Tempor in utla Et (dolor): …"
click at [1399, 406] on div "Partage Réservations Votre logement est réservée ! Et après? Recevez des consei…" at bounding box center [784, 382] width 1568 height 764
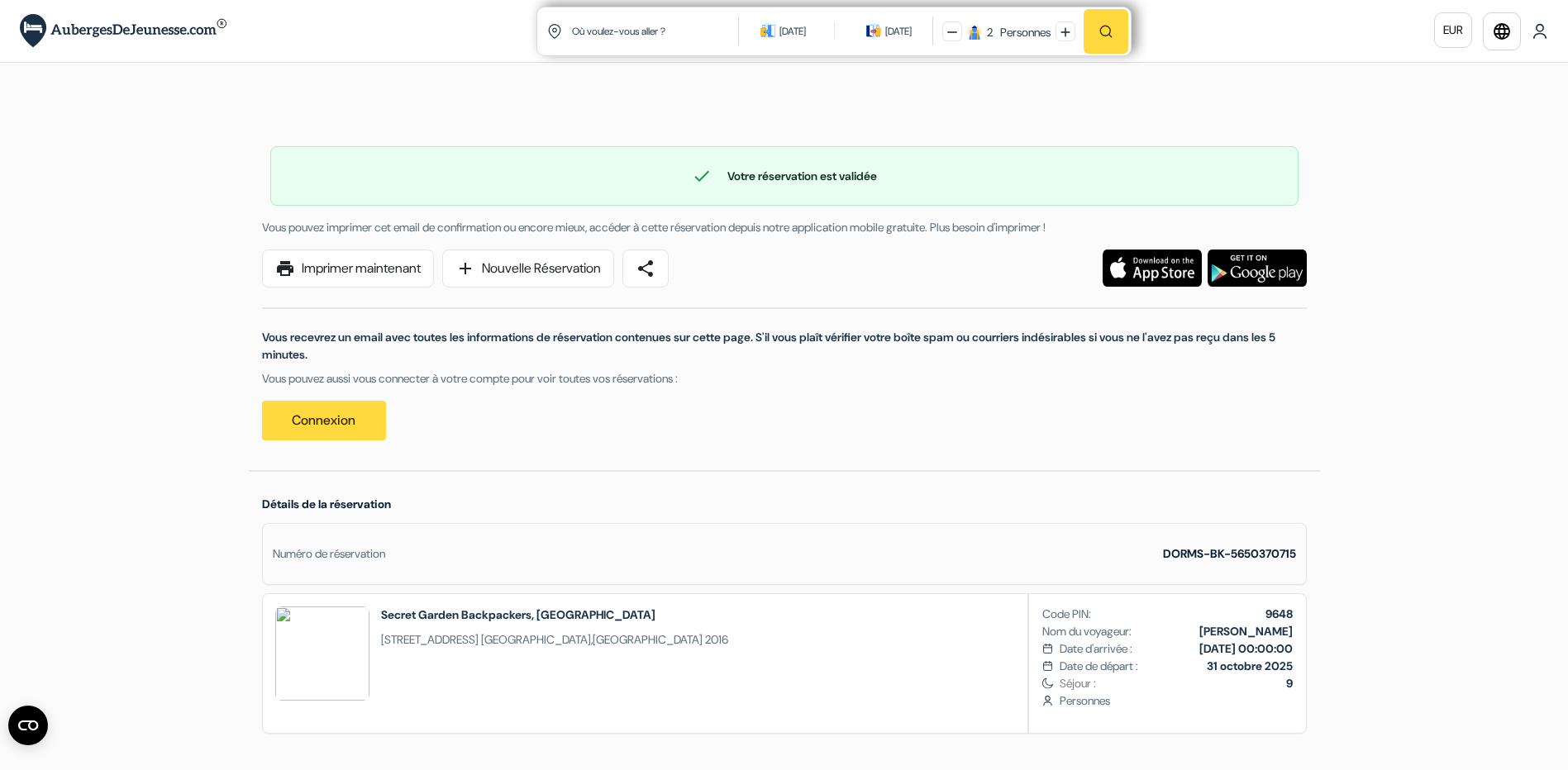
drag, startPoint x: 349, startPoint y: 221, endPoint x: 1132, endPoint y: 231, distance: 783.1
click at [1132, 231] on div "Vous pouvez imprimer cet email de confirmation ou encore mieux, accéder à cette…" at bounding box center [785, 227] width 1065 height 17
drag, startPoint x: 1132, startPoint y: 231, endPoint x: 1175, endPoint y: 229, distance: 43.0
click at [1175, 229] on div "Vous pouvez imprimer cet email de confirmation ou encore mieux, accéder à cette…" at bounding box center [785, 227] width 1065 height 17
click at [1158, 278] on img at bounding box center [1152, 268] width 99 height 37
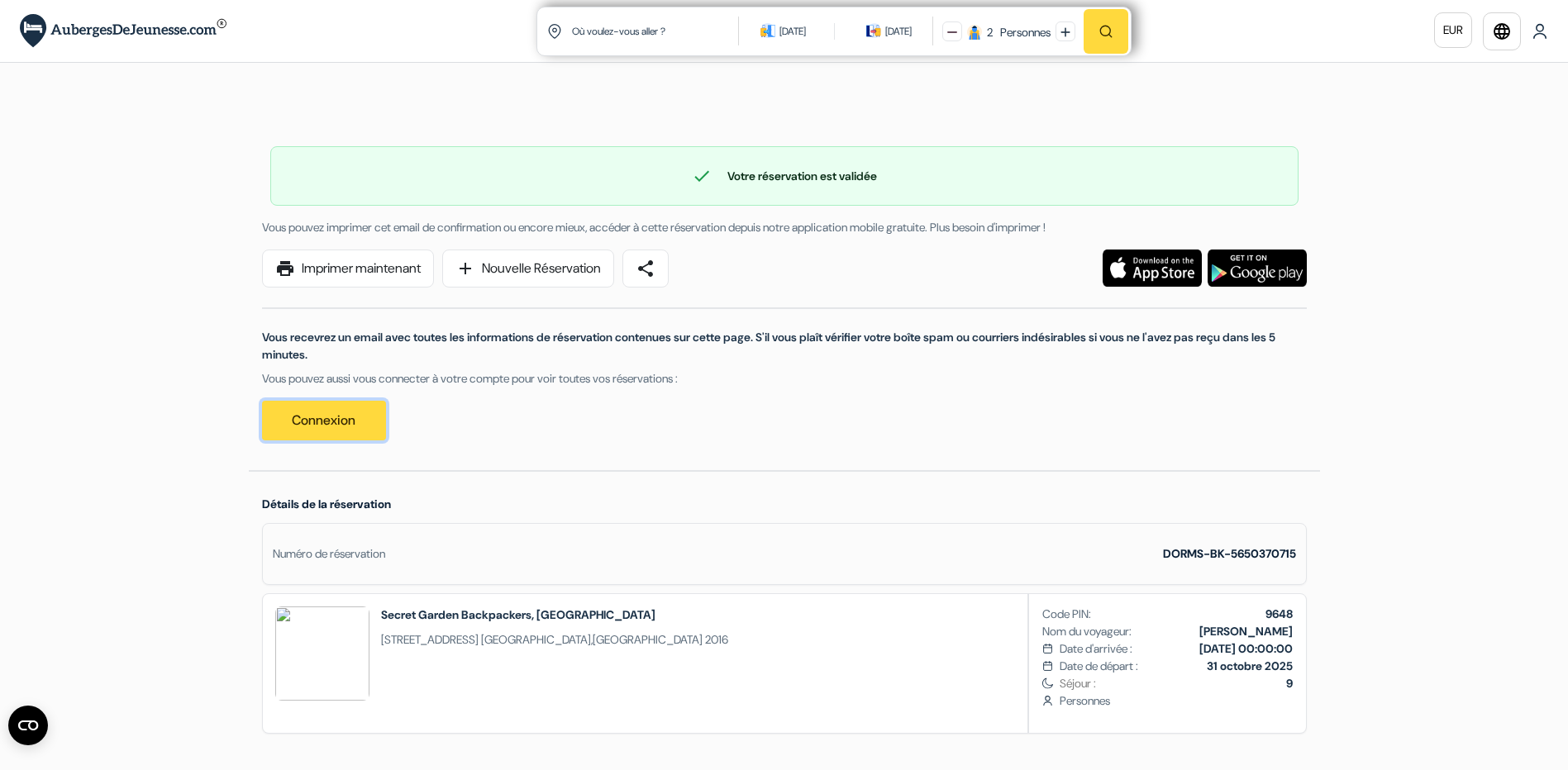
click at [305, 423] on link "Connexion" at bounding box center [324, 420] width 124 height 39
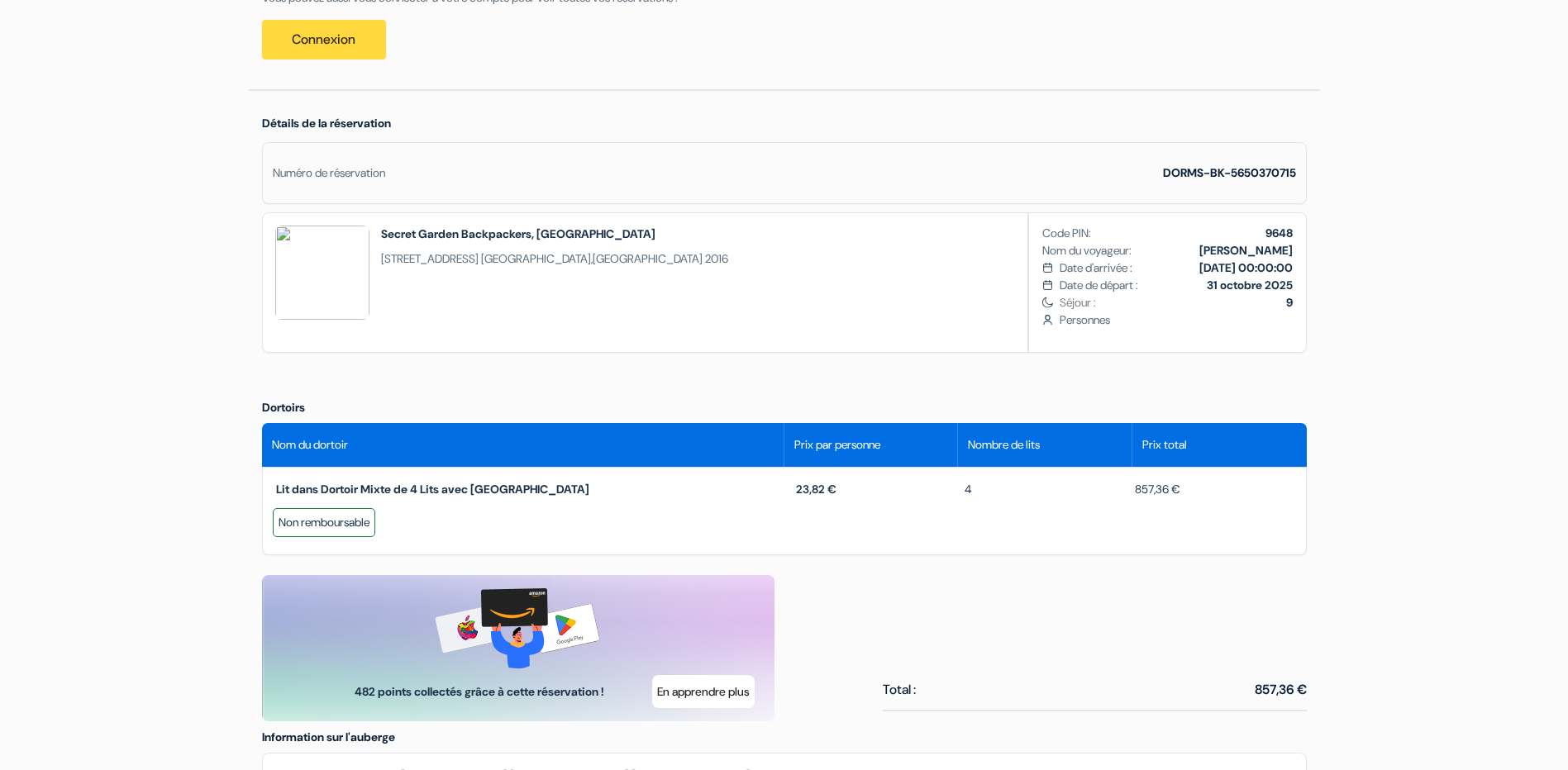
scroll to position [413, 0]
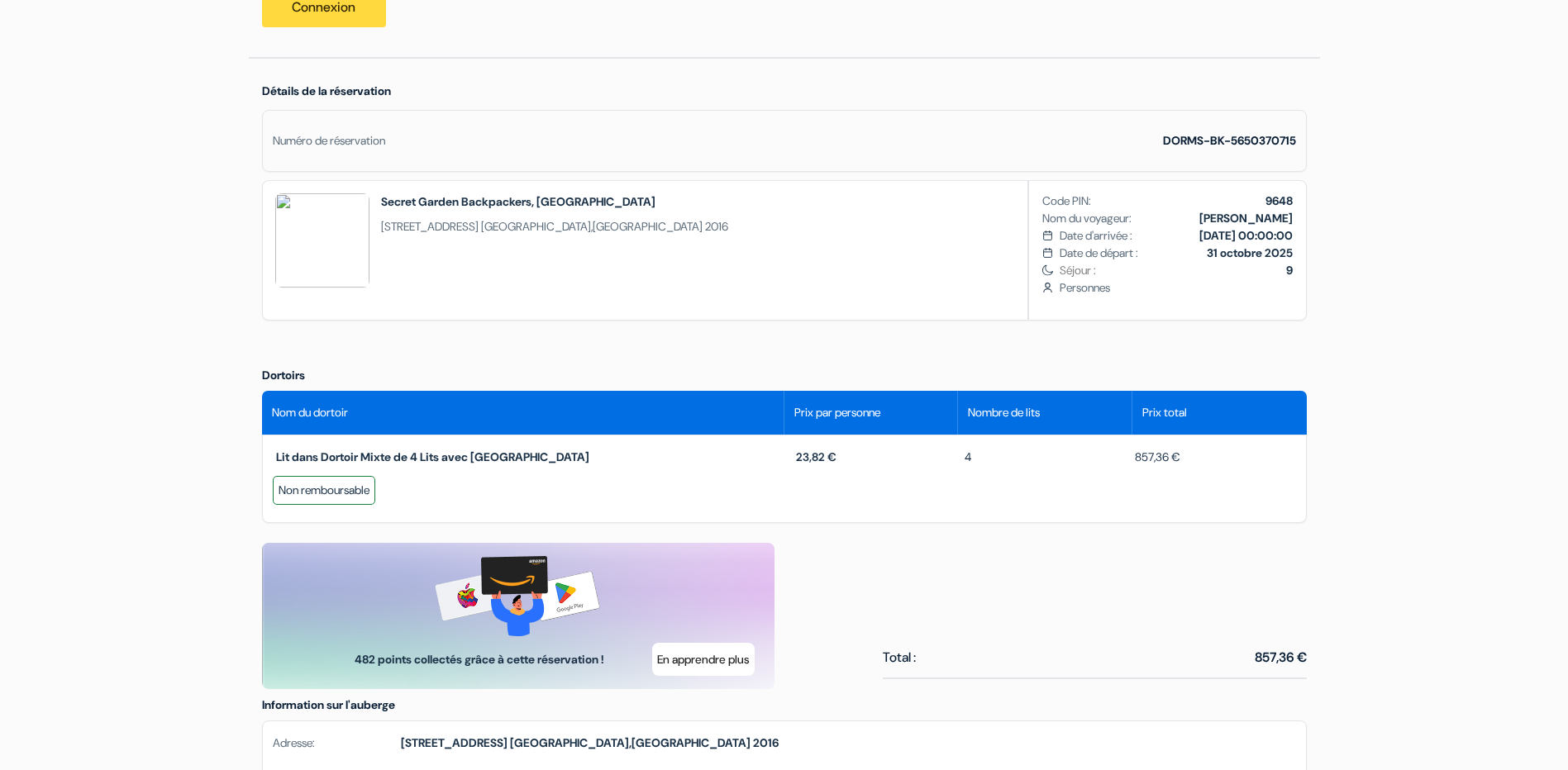
drag, startPoint x: 842, startPoint y: 156, endPoint x: 1260, endPoint y: 160, distance: 418.0
click at [1260, 160] on div "Numéro de réservation DORMS-BK-5650370715" at bounding box center [784, 141] width 1045 height 62
drag, startPoint x: 1238, startPoint y: 154, endPoint x: 1150, endPoint y: 136, distance: 89.8
click at [1141, 136] on div "Numéro de réservation DORMS-BK-5650370715" at bounding box center [784, 141] width 1045 height 62
click at [1215, 140] on strong "DORMS-BK-5650370715" at bounding box center [1229, 140] width 133 height 15
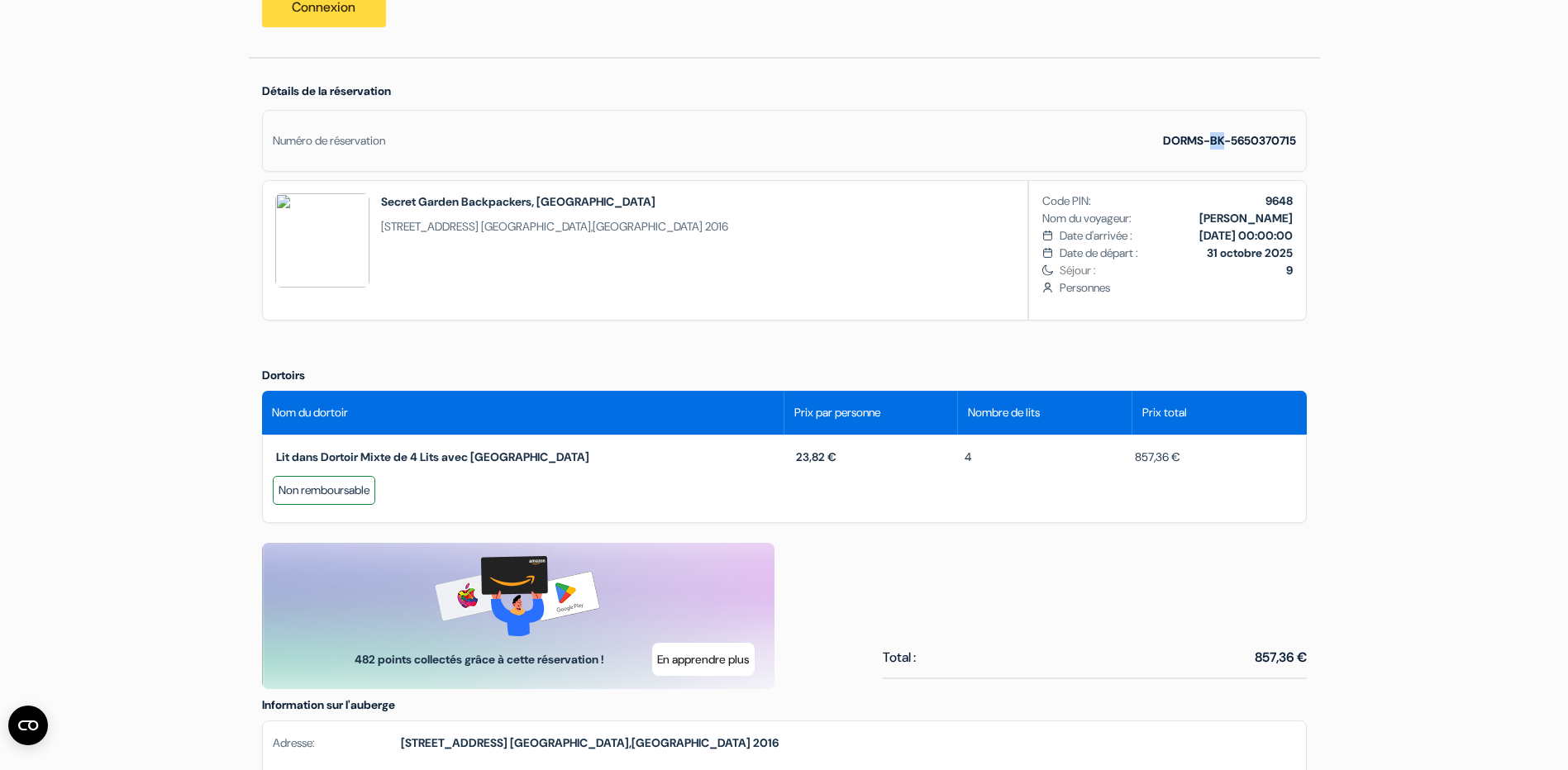
click at [1215, 140] on strong "DORMS-BK-5650370715" at bounding box center [1229, 140] width 133 height 15
copy div "DORMS-BK-5650370715"
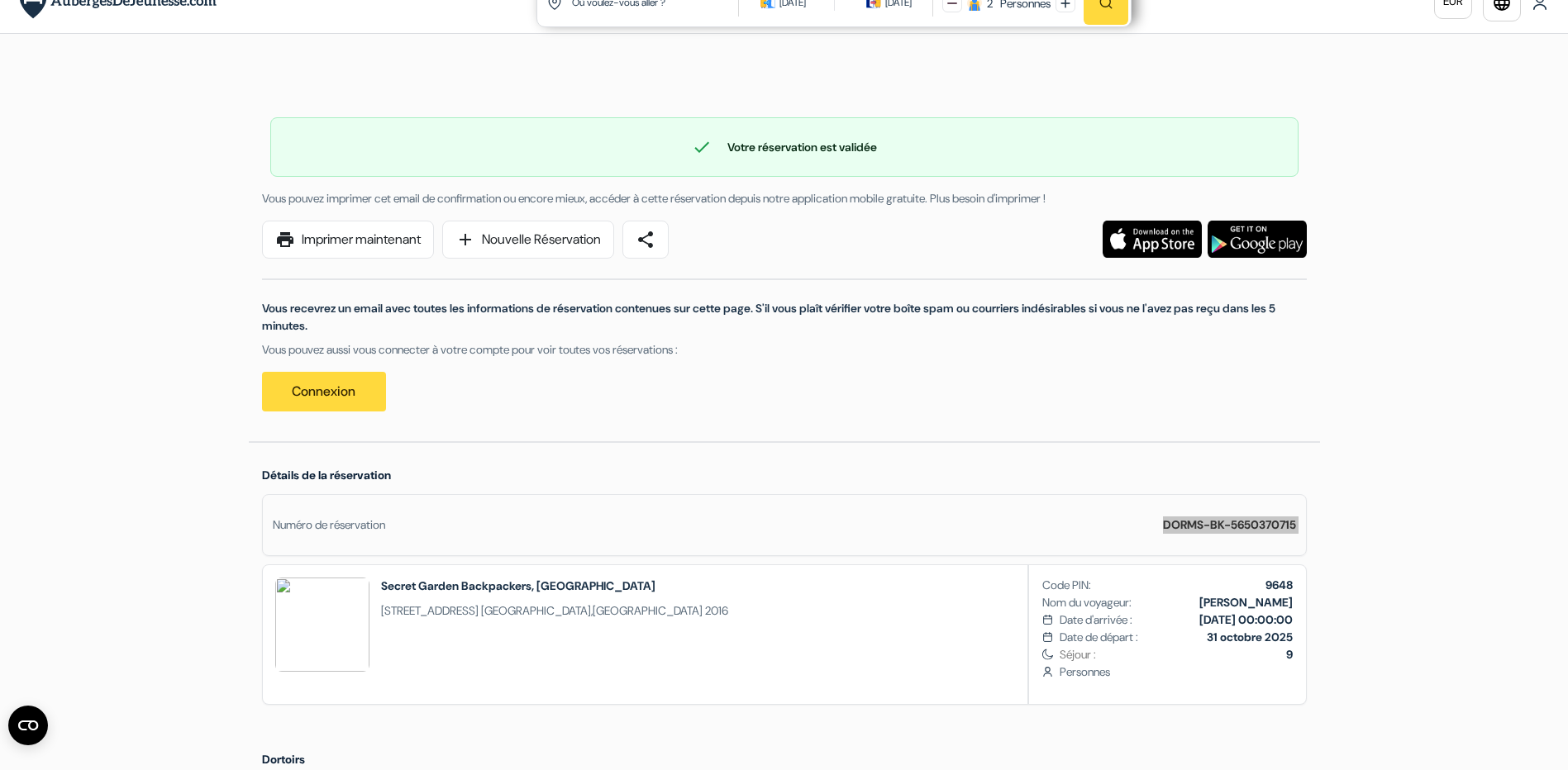
scroll to position [0, 0]
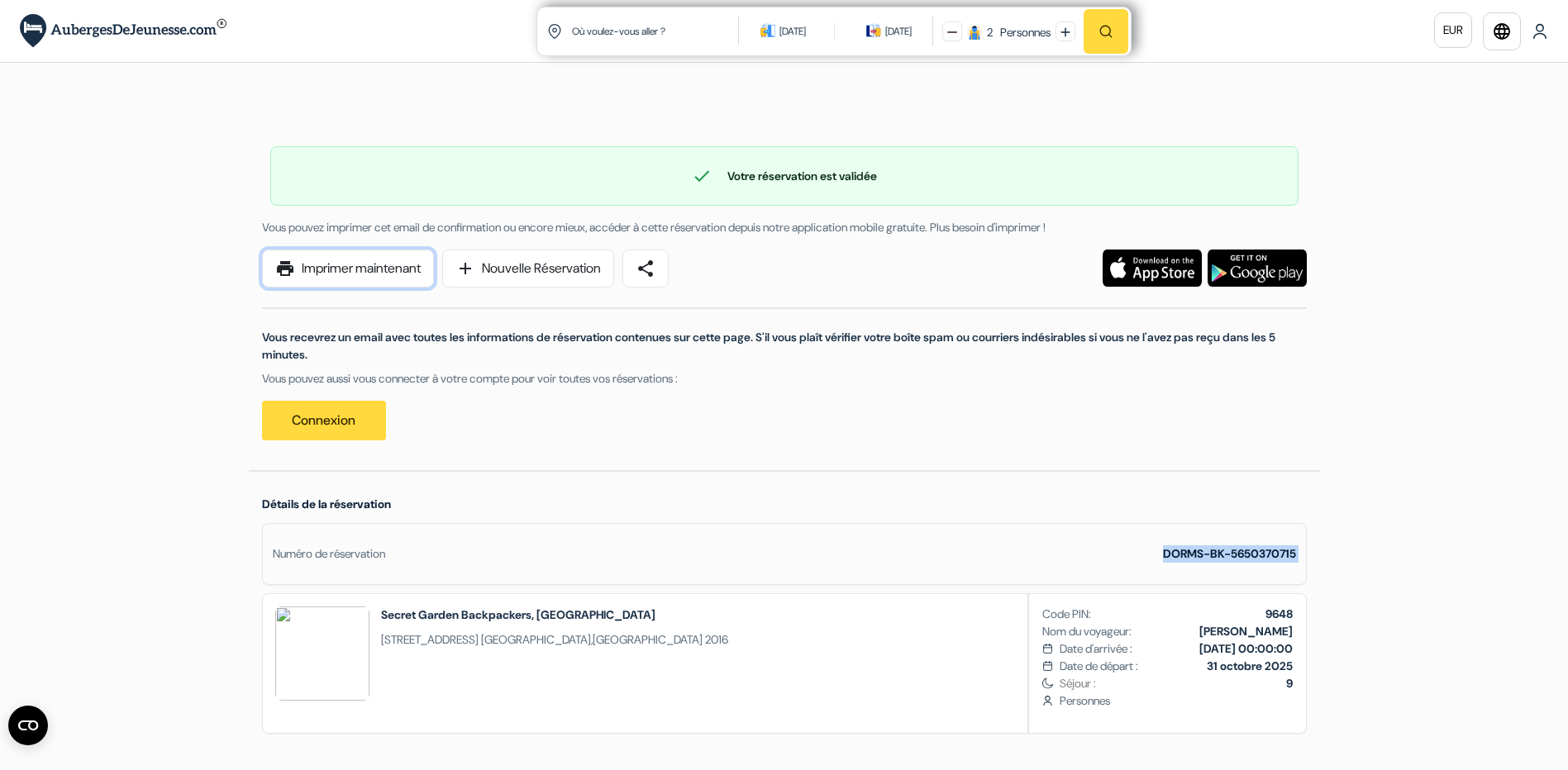
click at [360, 267] on link "print Imprimer maintenant" at bounding box center [348, 269] width 172 height 38
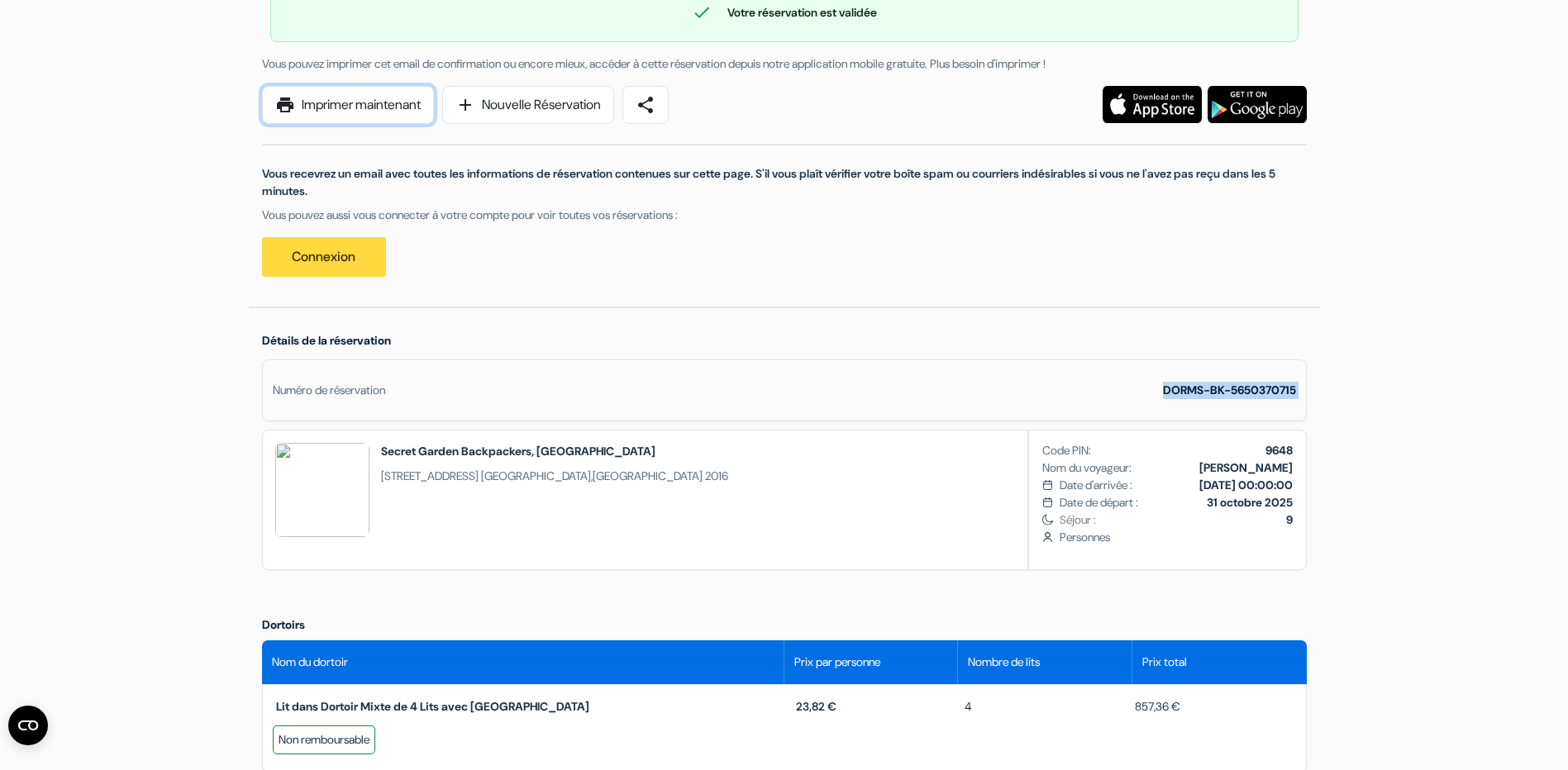
scroll to position [166, 0]
